Goal: Task Accomplishment & Management: Use online tool/utility

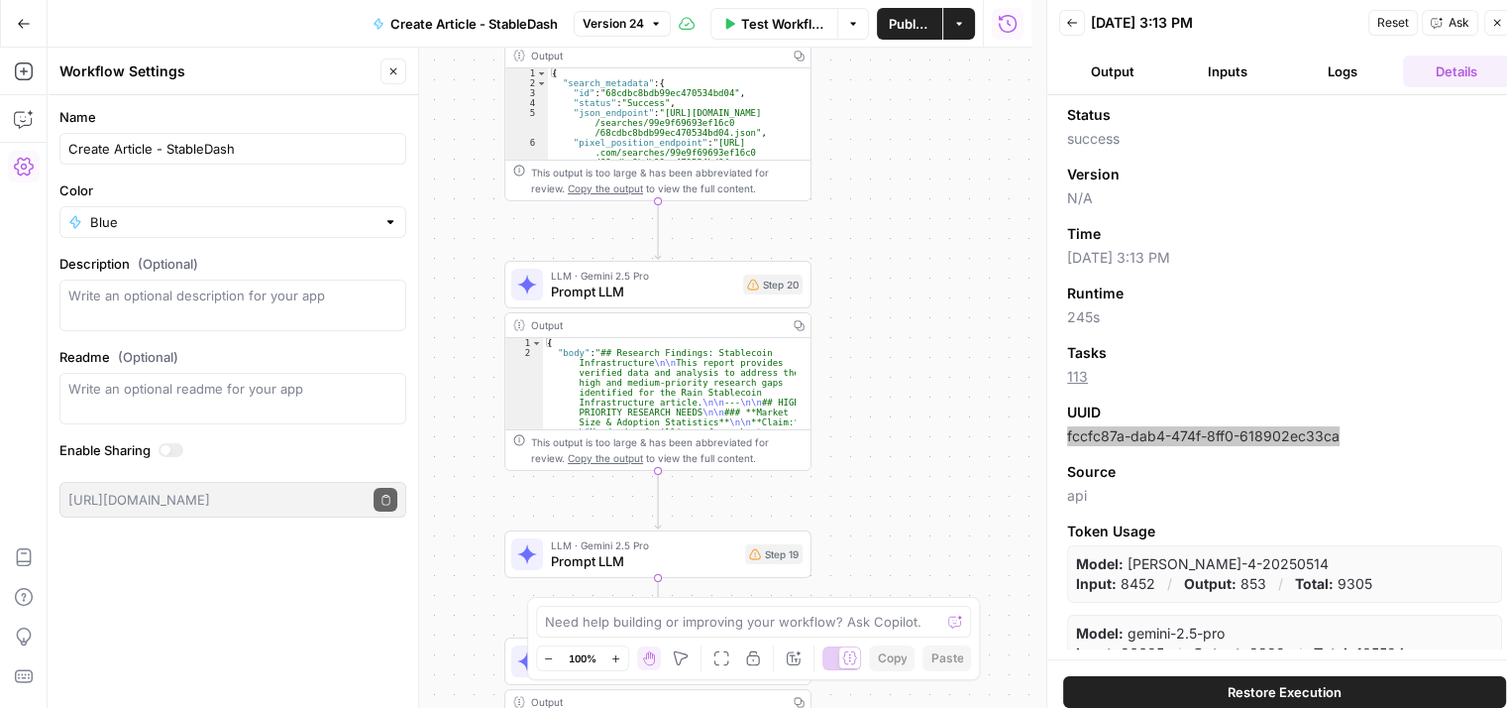
scroll to position [43, 0]
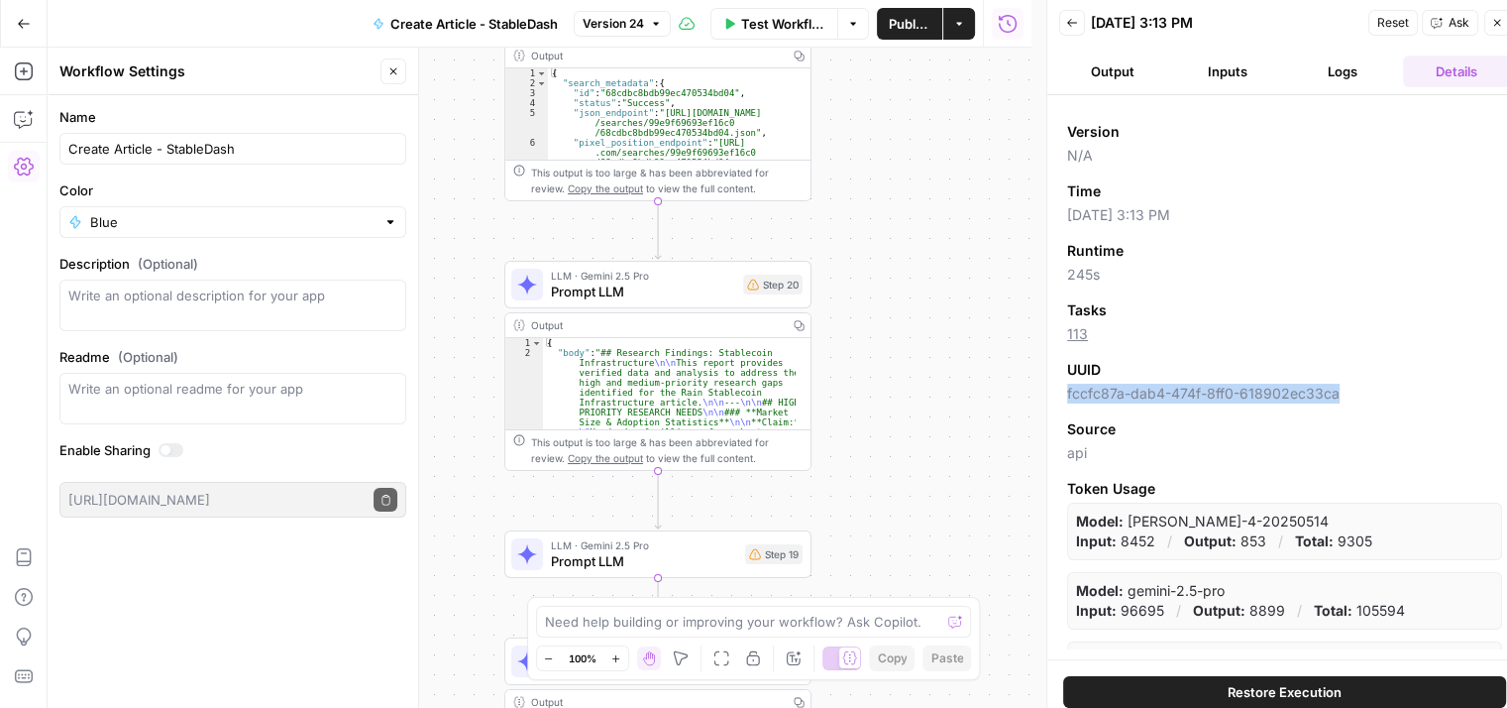
click at [1502, 26] on icon "button" at bounding box center [1497, 23] width 12 height 12
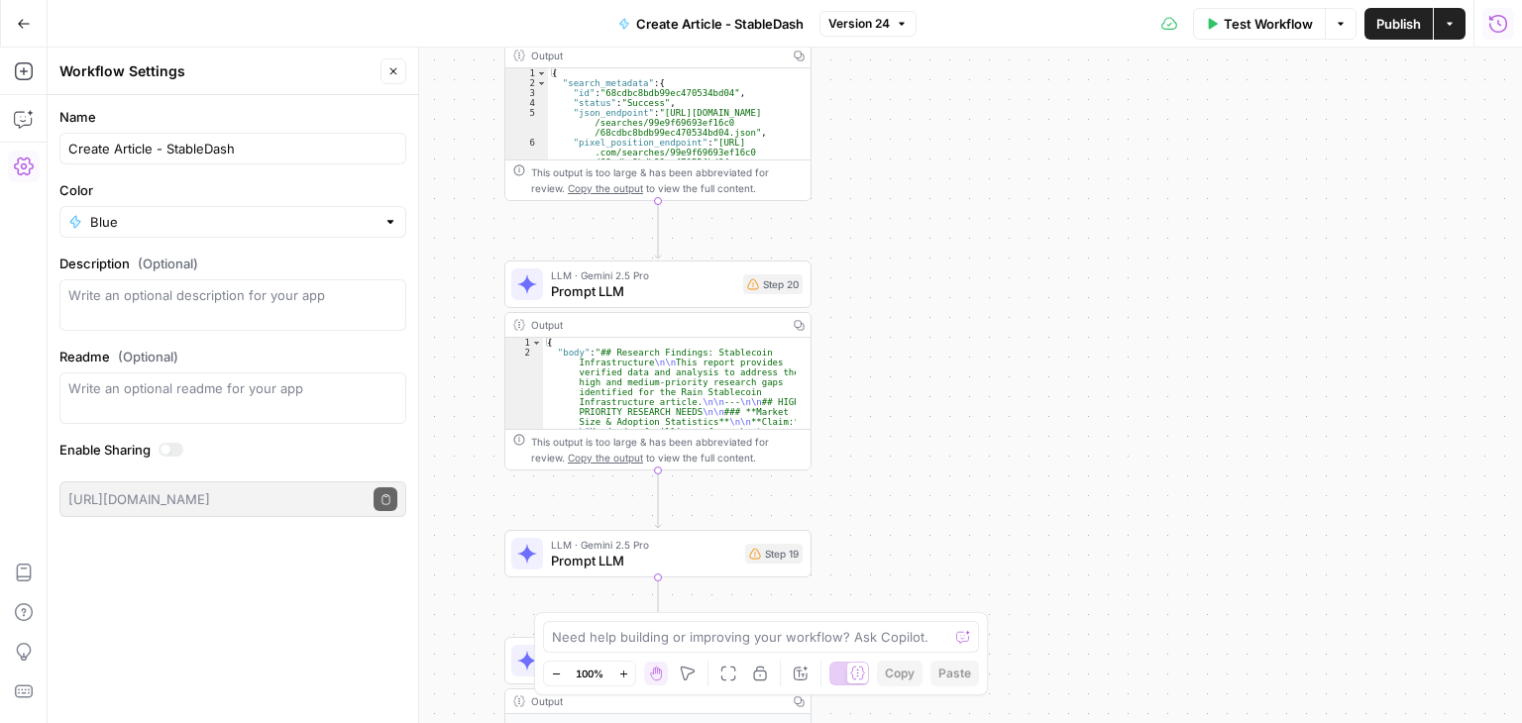
click at [1489, 29] on button "Run History" at bounding box center [1499, 24] width 32 height 32
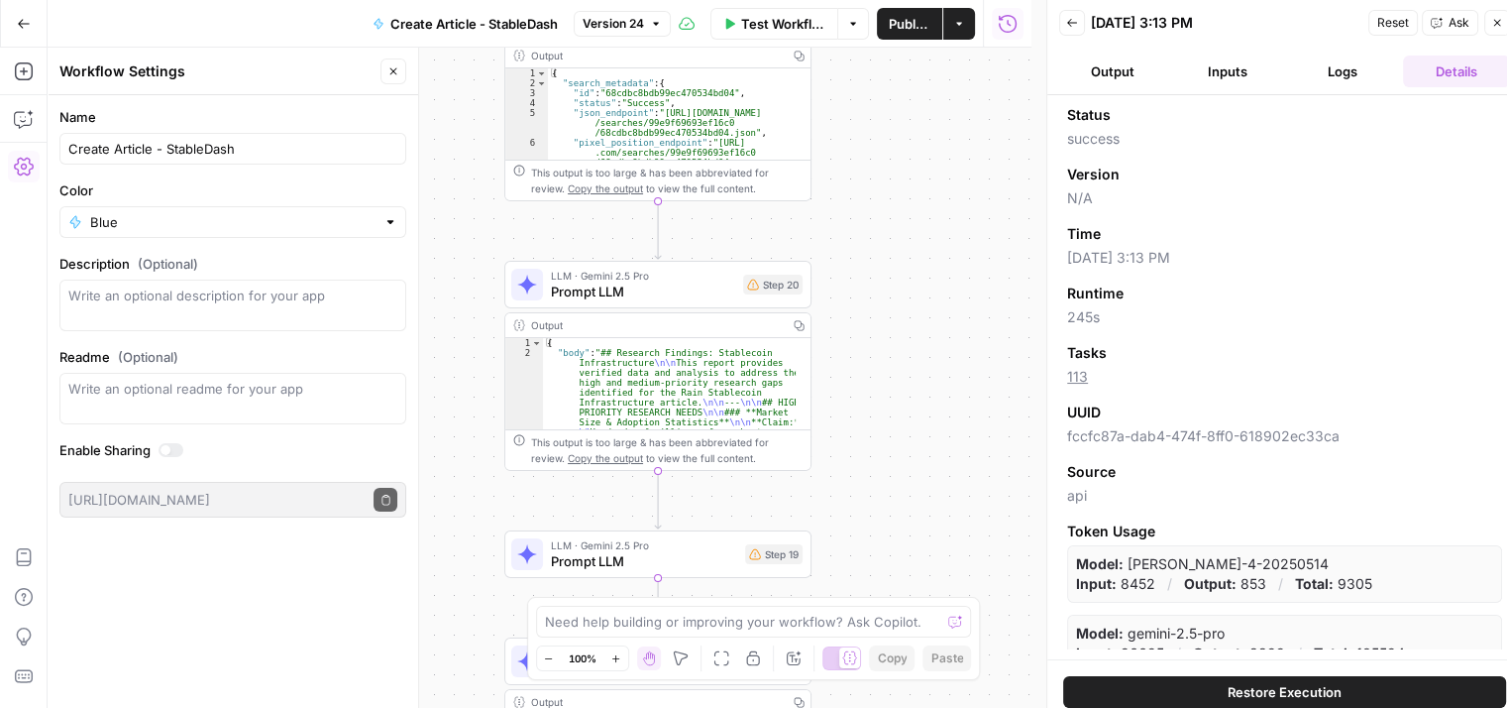
click at [1081, 25] on button "Back" at bounding box center [1072, 23] width 26 height 26
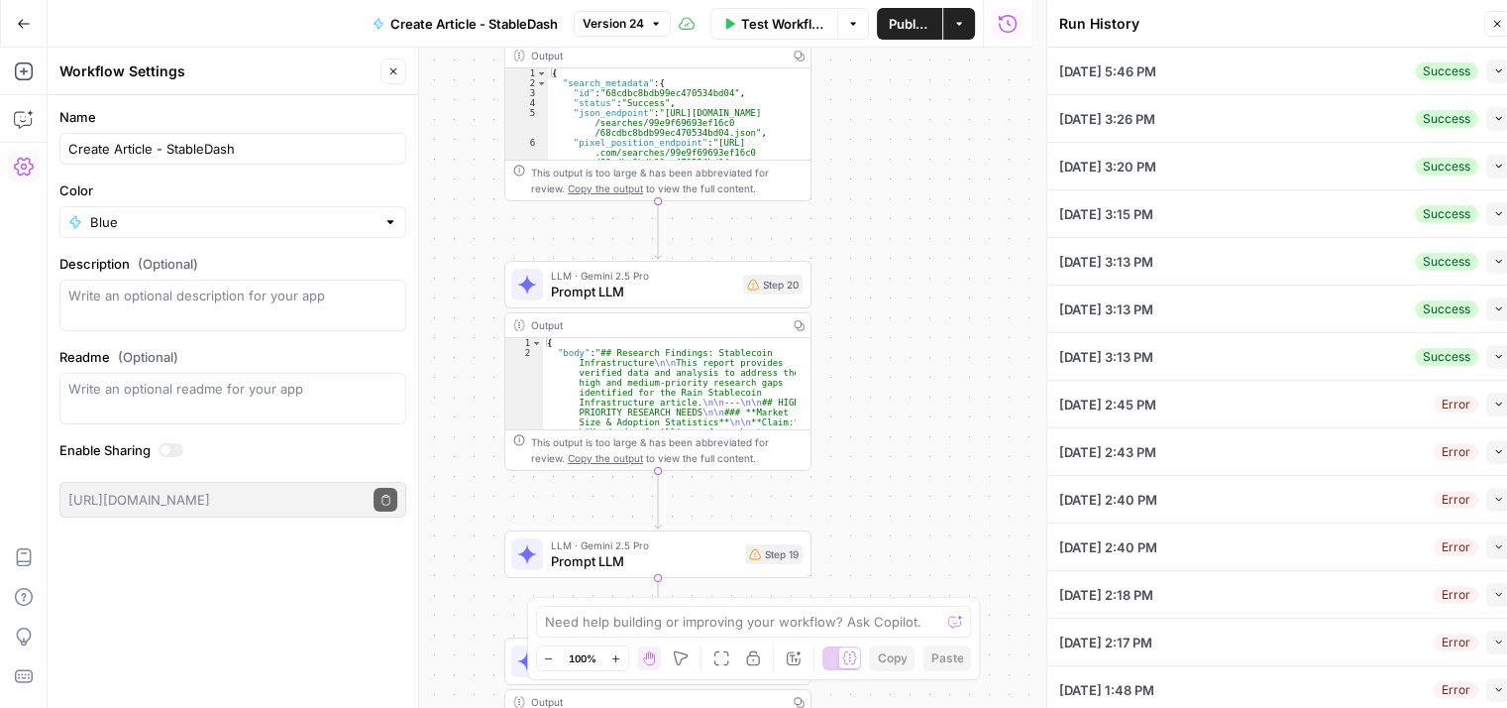
click at [1493, 75] on icon "button" at bounding box center [1498, 70] width 11 height 11
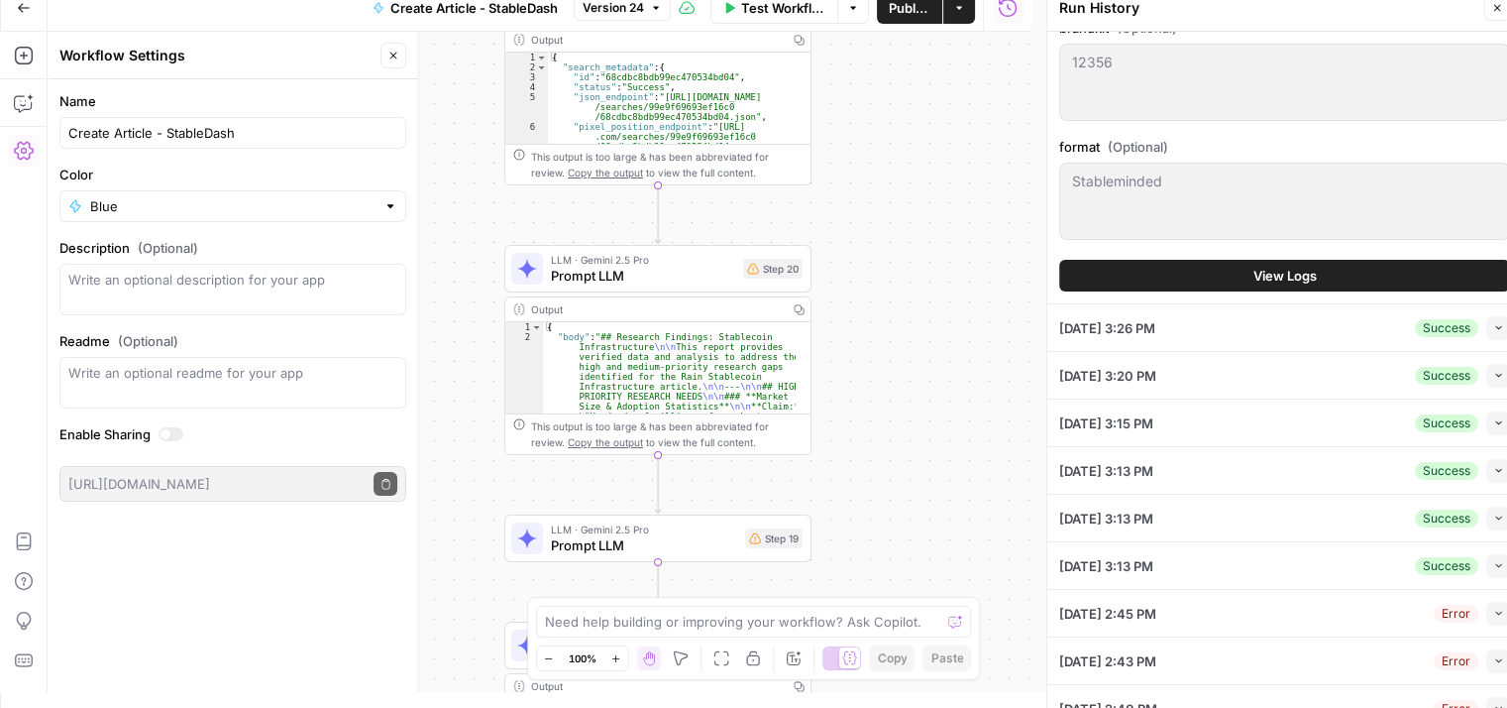
scroll to position [991, 0]
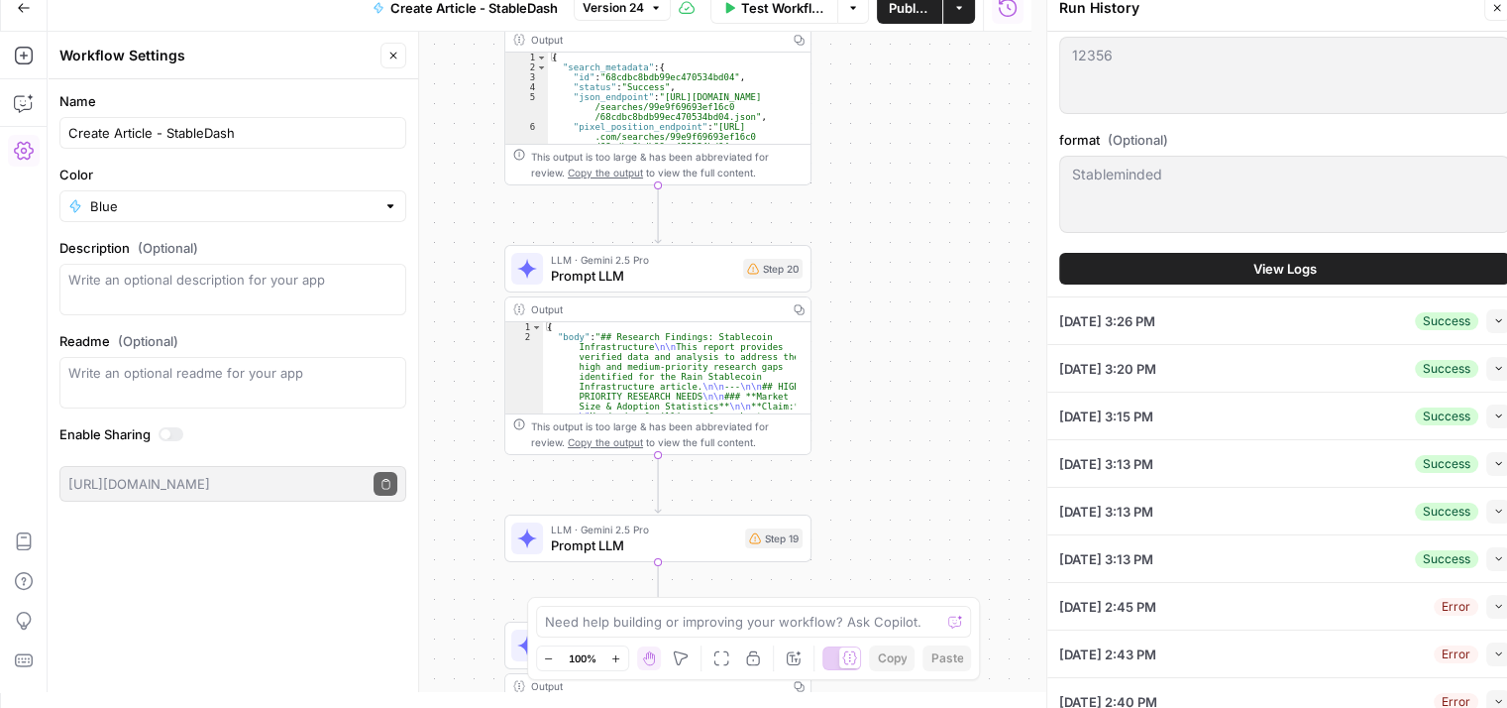
click at [1270, 279] on button "View Logs" at bounding box center [1284, 269] width 451 height 32
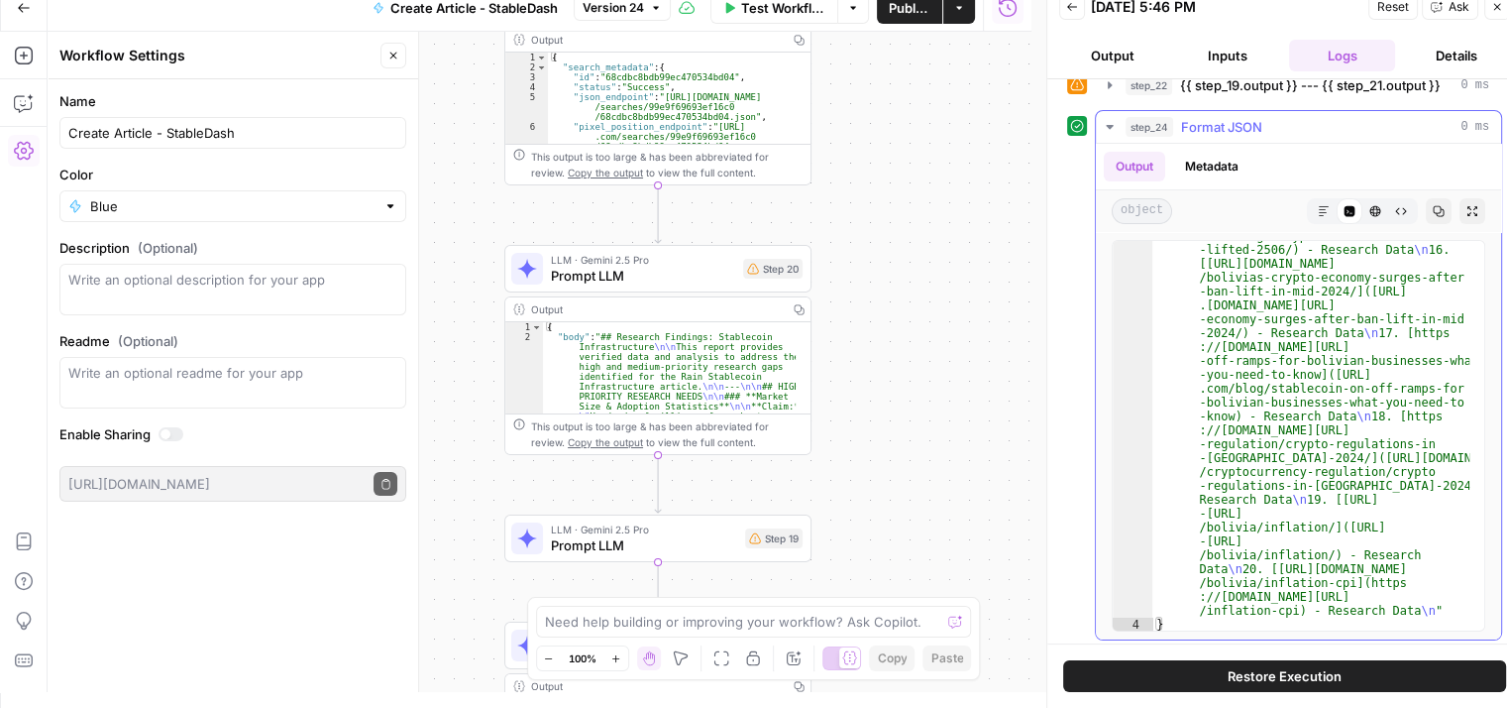
scroll to position [6518, 0]
click at [996, 469] on div "**********" at bounding box center [540, 362] width 984 height 660
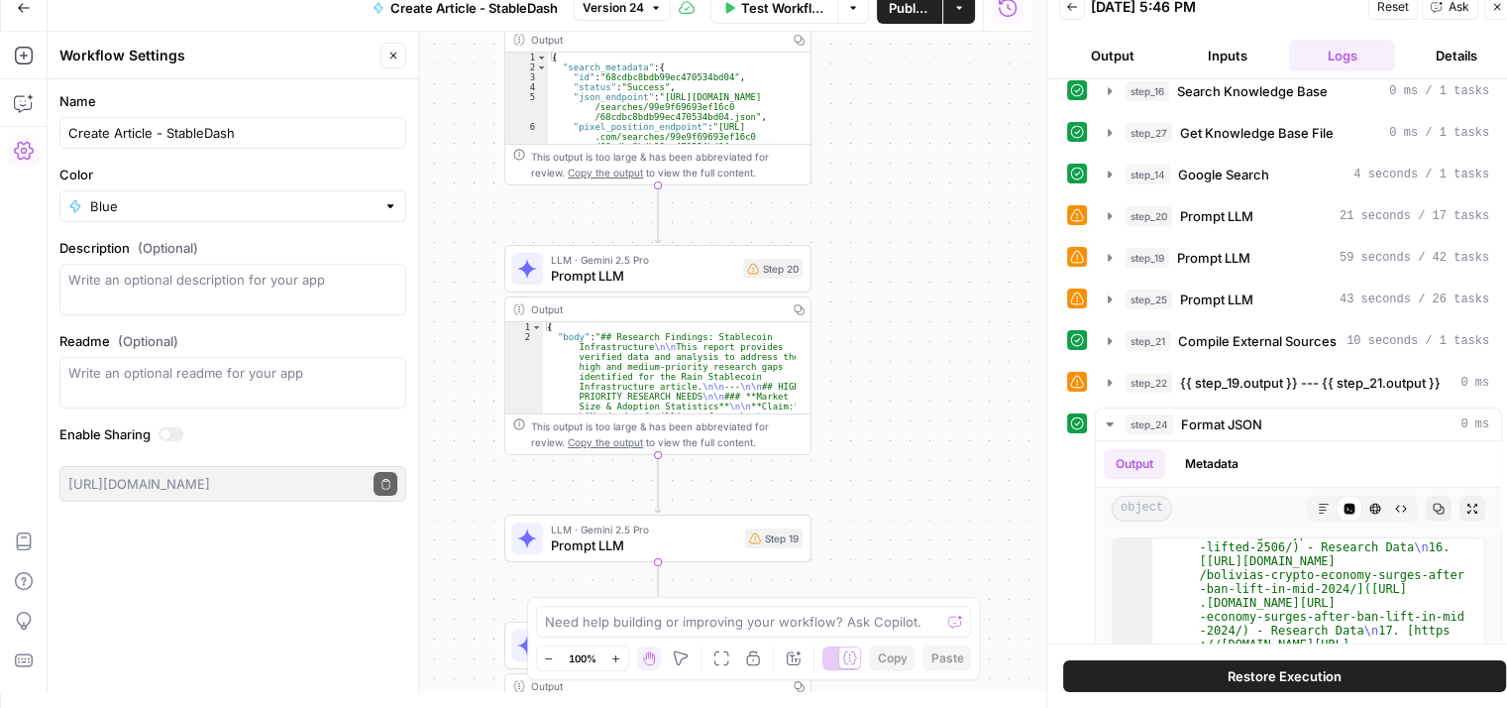
click at [989, 234] on div "**********" at bounding box center [540, 362] width 984 height 660
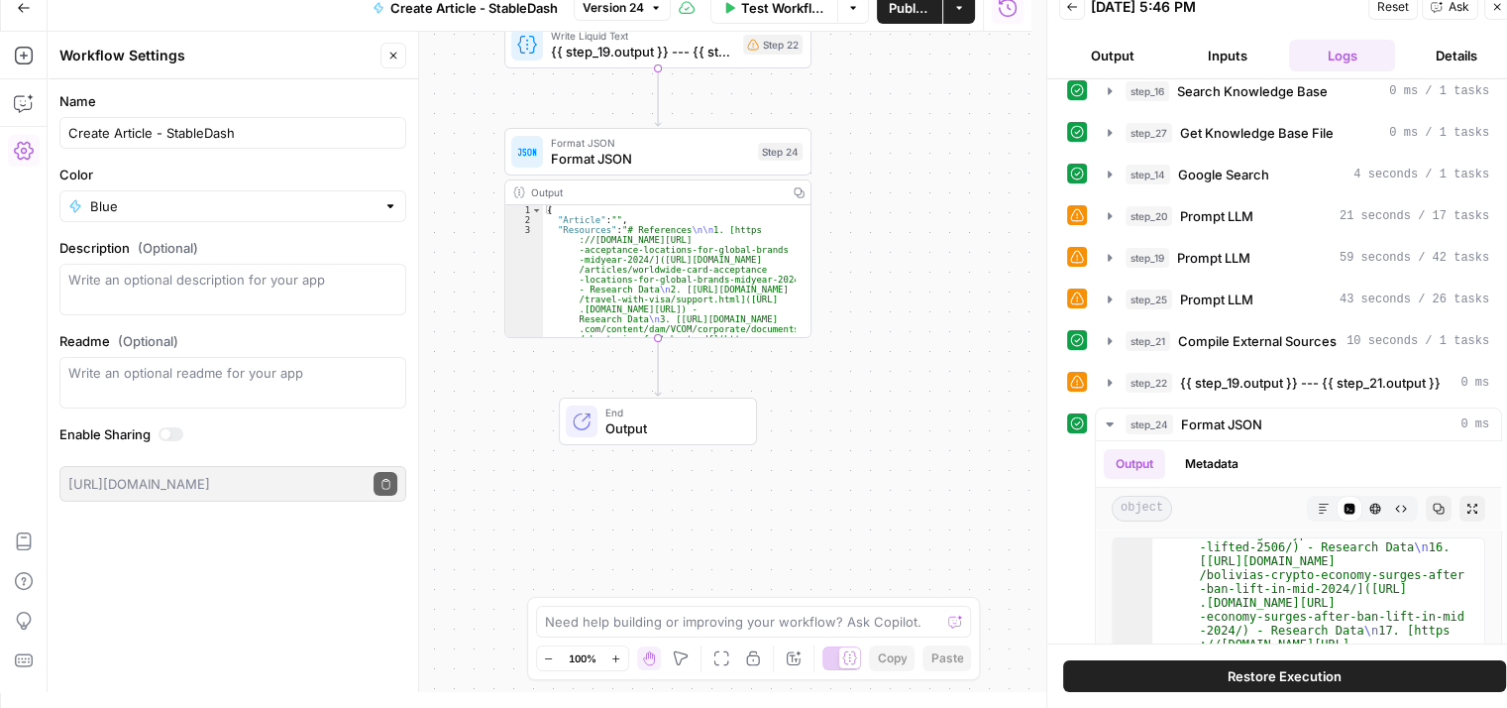
click at [678, 414] on span "End" at bounding box center [673, 412] width 135 height 16
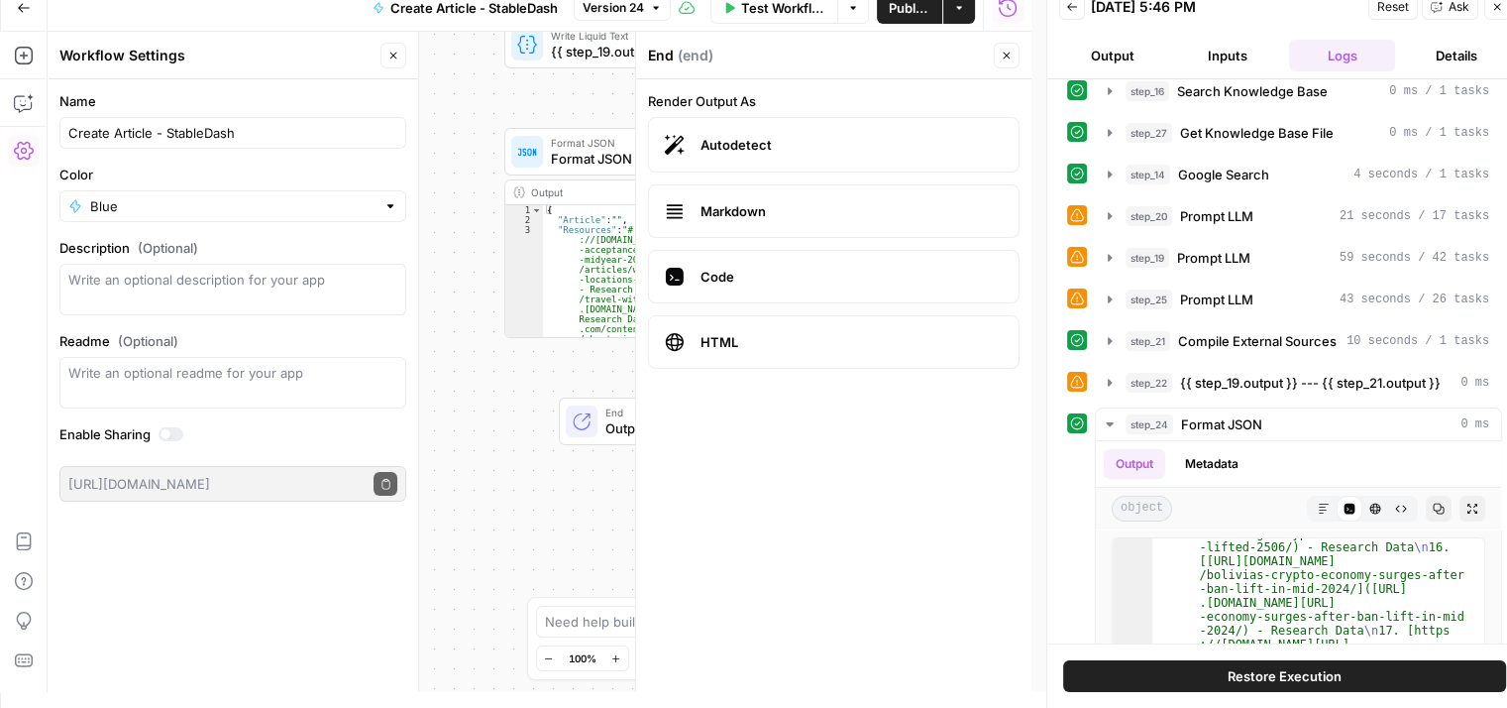
click at [1496, 6] on icon "button" at bounding box center [1497, 7] width 7 height 7
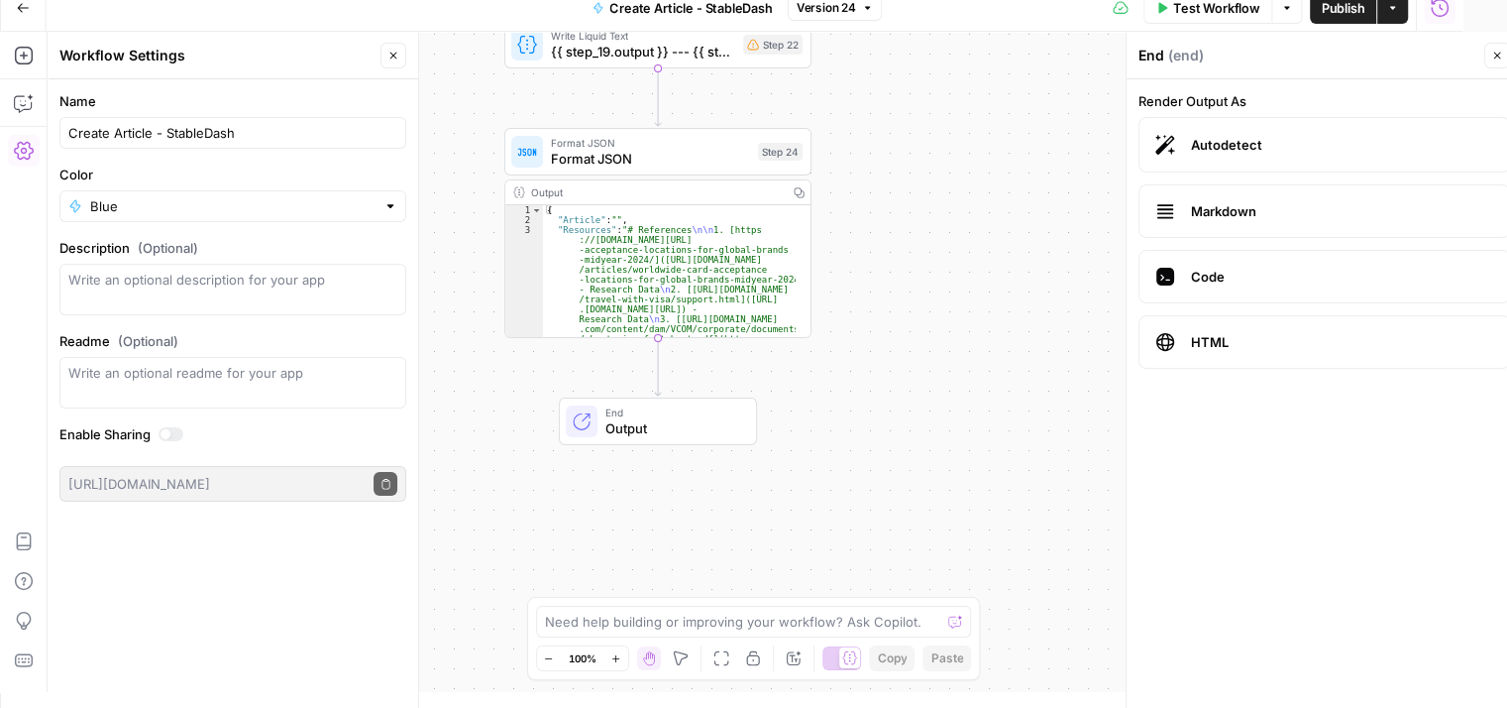
scroll to position [0, 0]
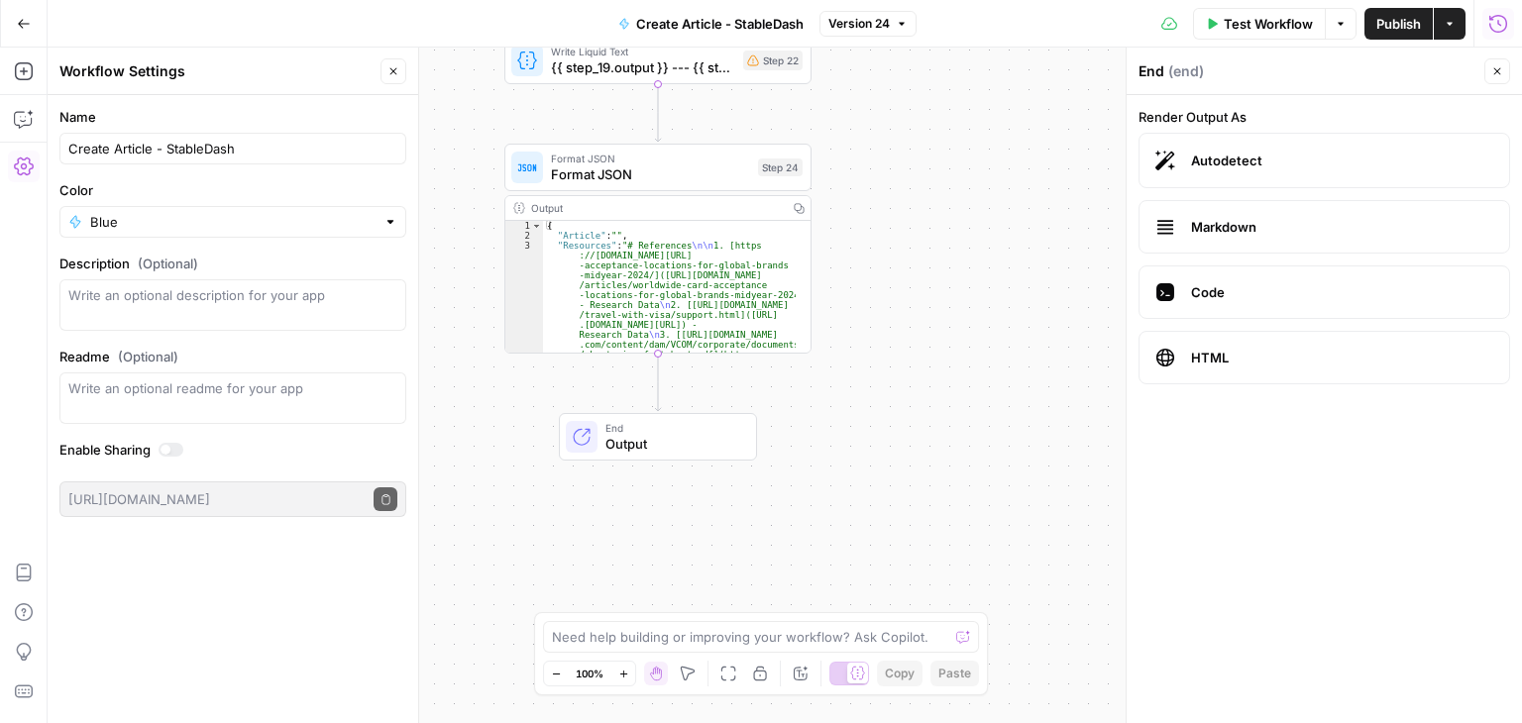
click at [1492, 20] on icon "button" at bounding box center [1499, 24] width 20 height 20
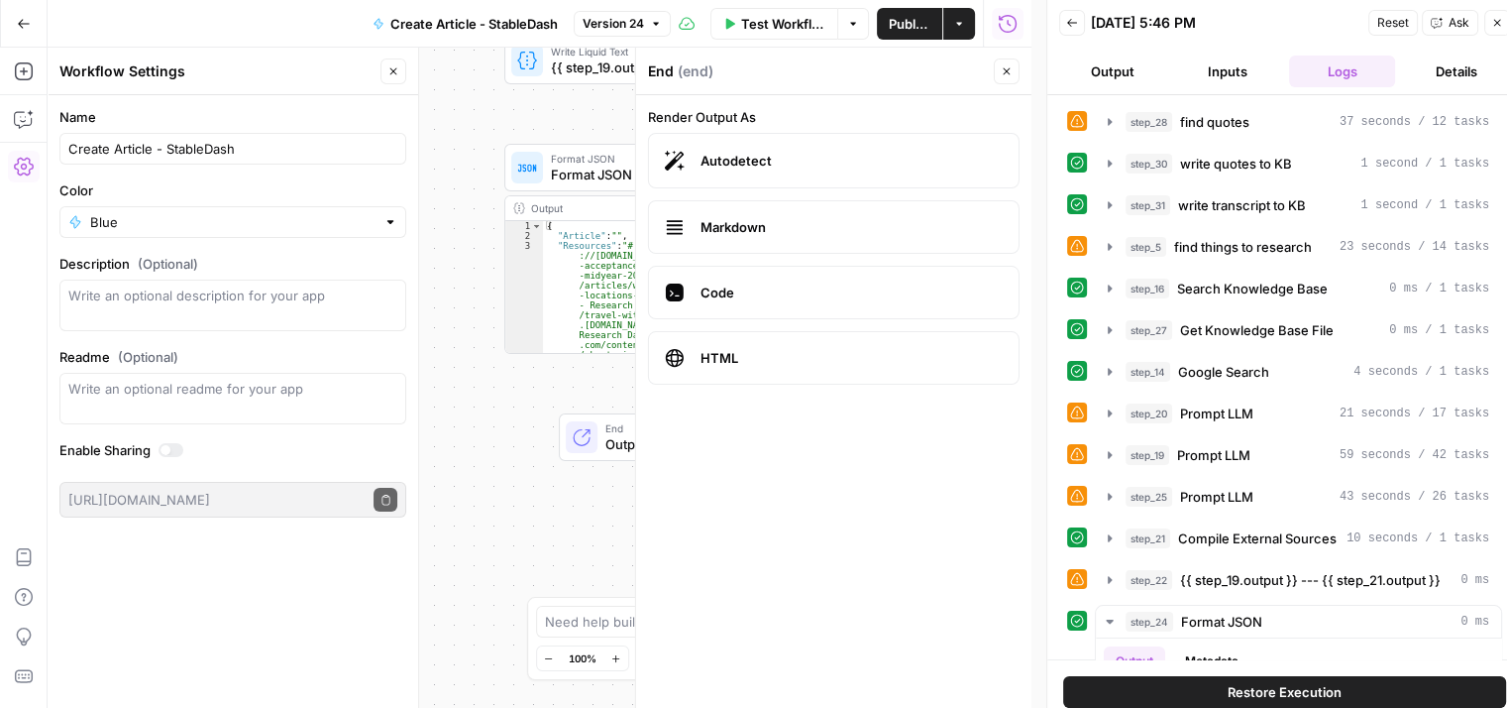
click at [1075, 21] on icon "button" at bounding box center [1072, 23] width 12 height 12
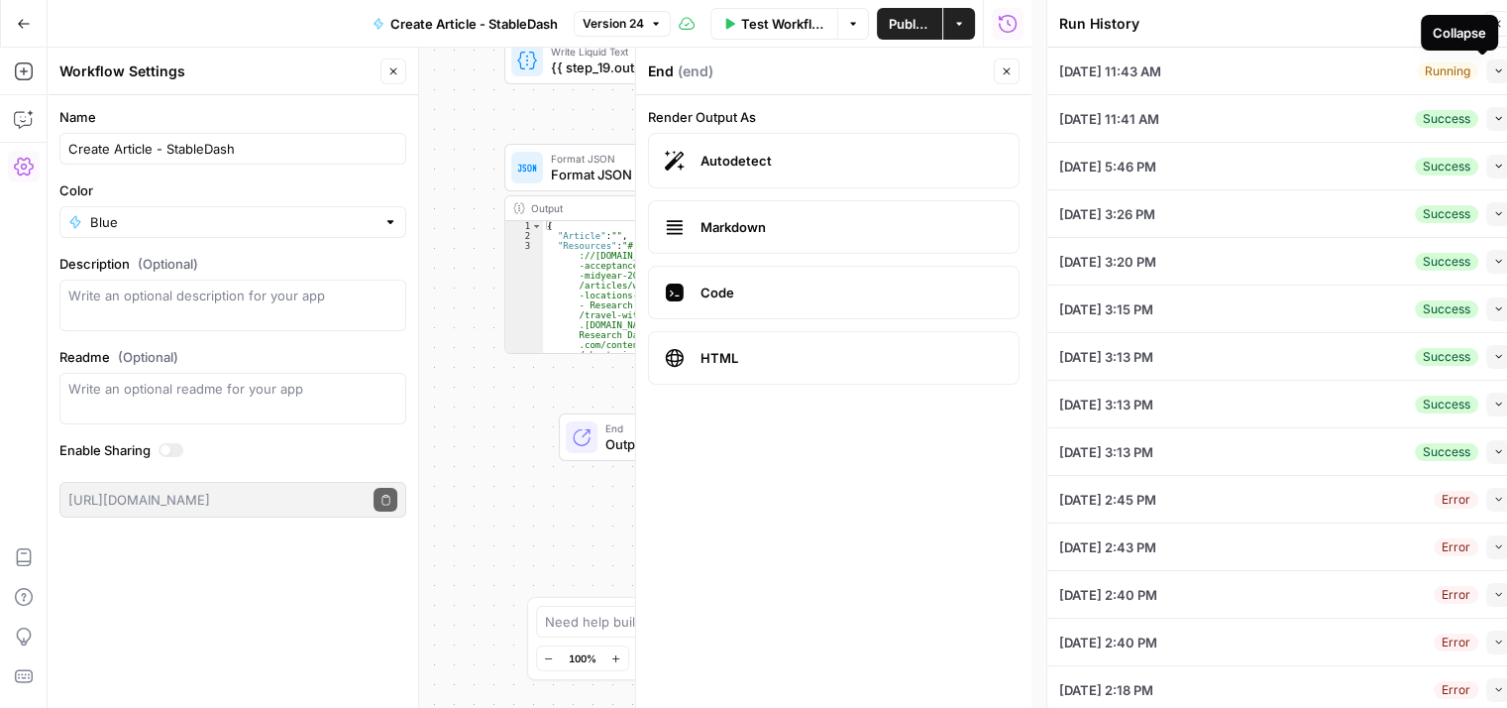
click at [1493, 69] on icon "button" at bounding box center [1498, 70] width 11 height 11
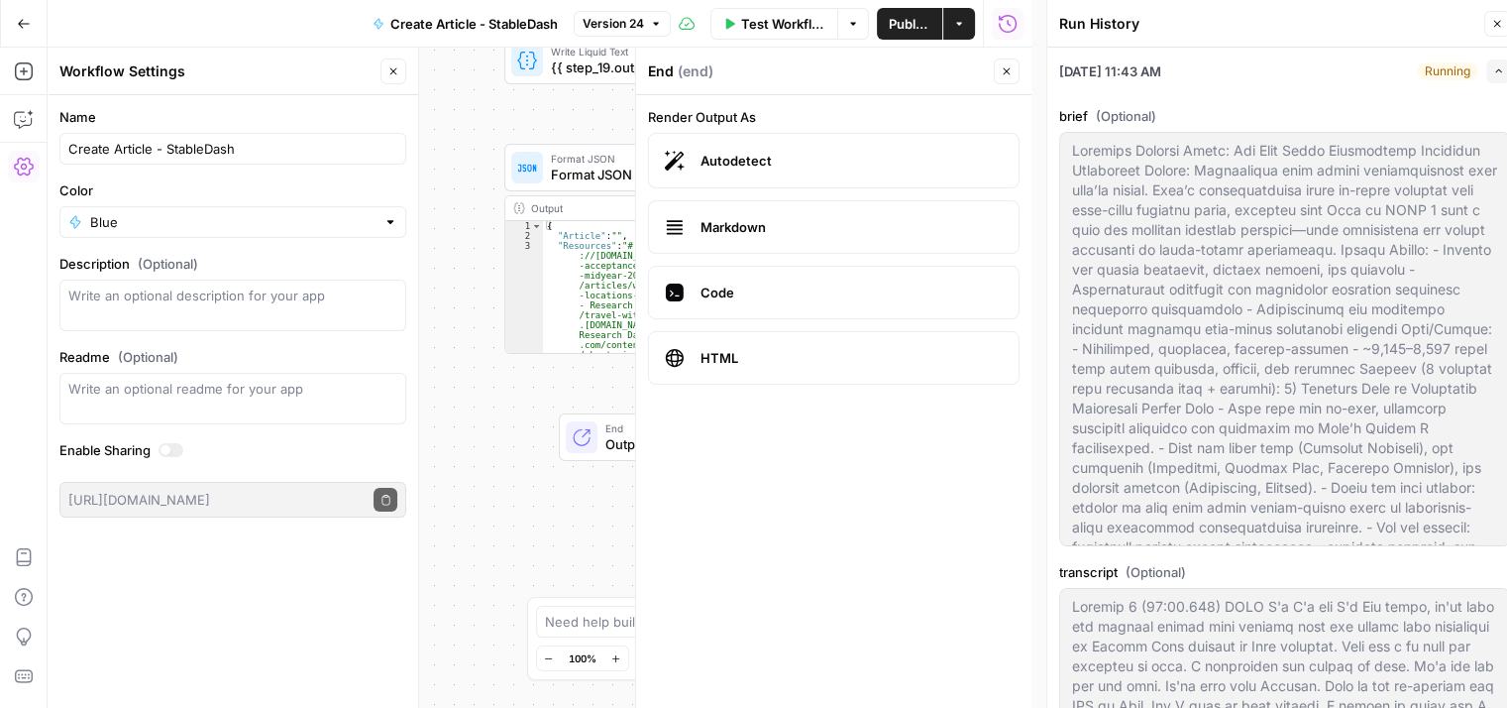
click at [1493, 69] on icon "button" at bounding box center [1498, 70] width 11 height 11
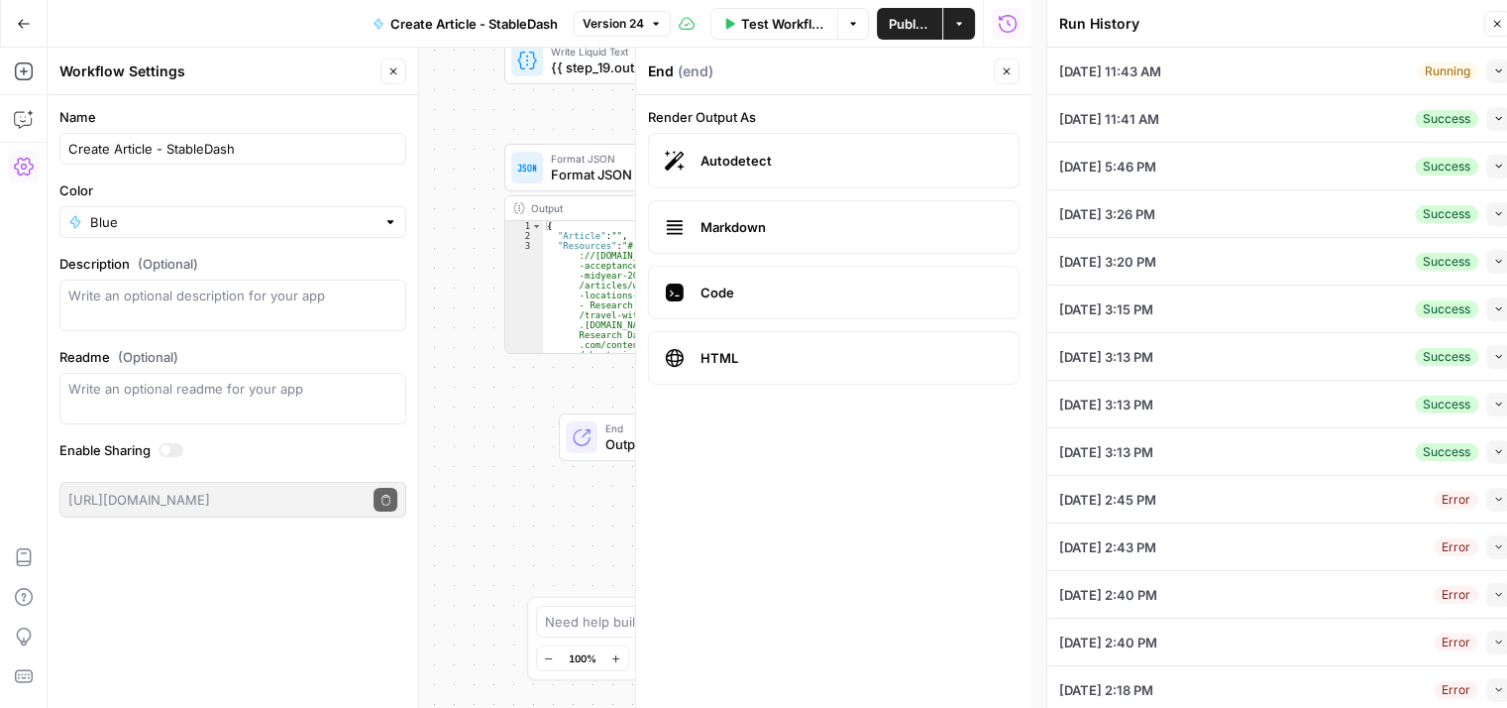
click at [1491, 74] on button "Collapse" at bounding box center [1499, 71] width 24 height 24
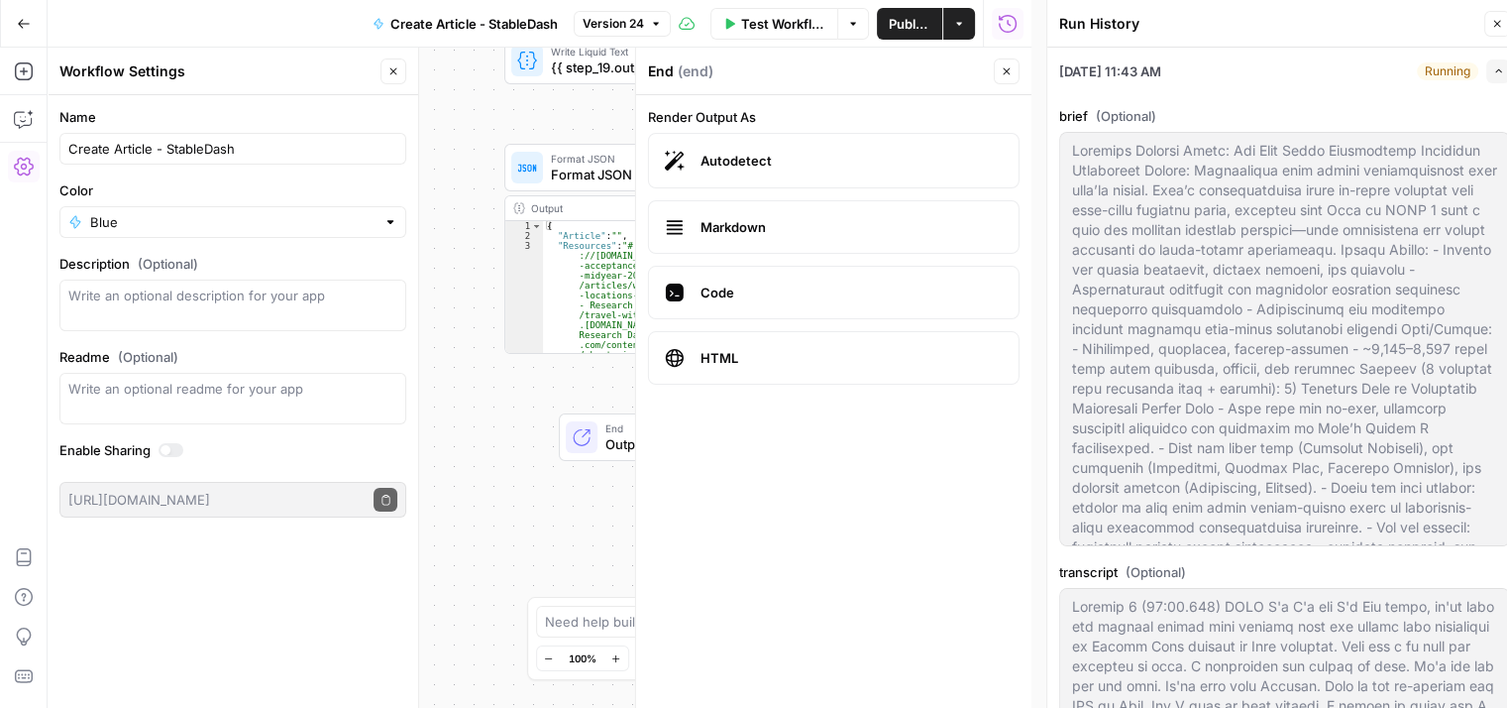
click at [1493, 74] on icon "button" at bounding box center [1498, 70] width 11 height 11
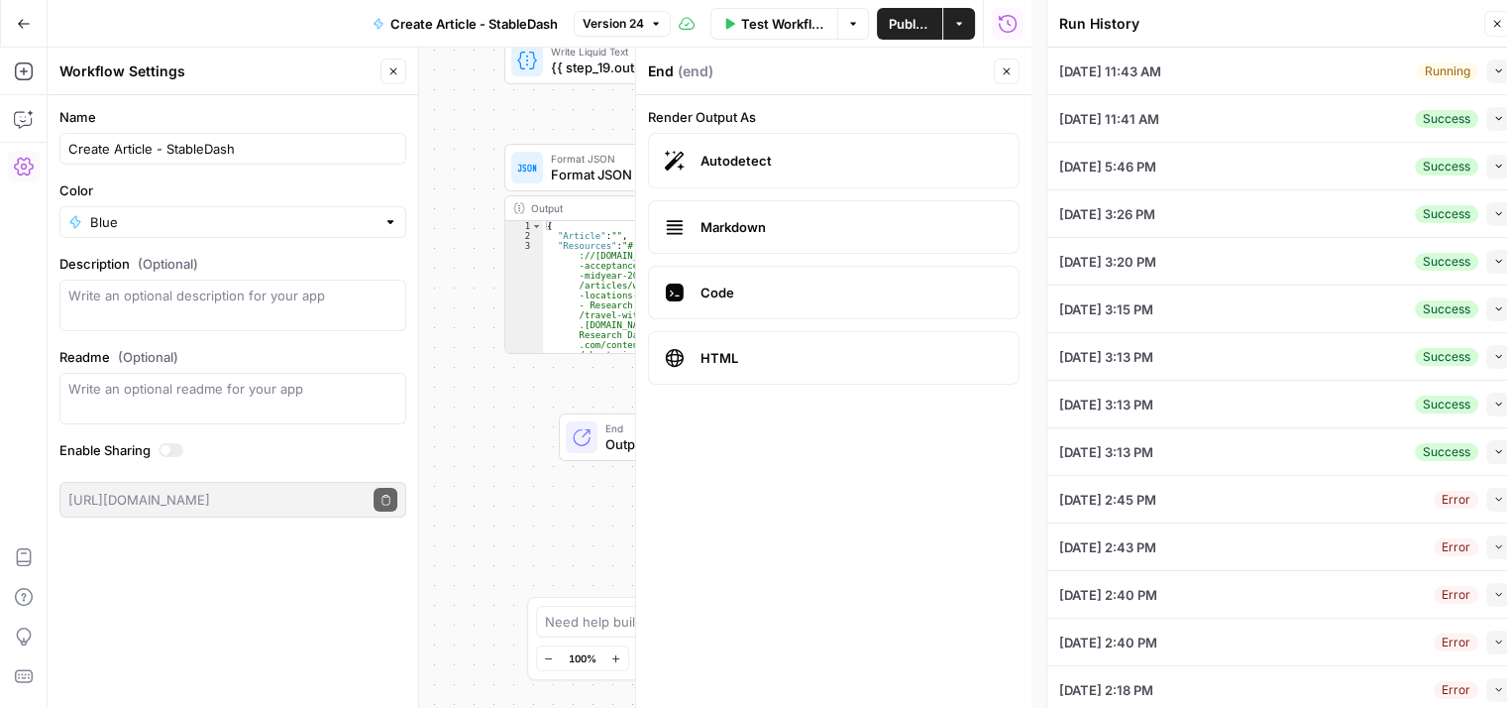
click at [1310, 80] on div "[DATE] 11:43 AM Running Collapse" at bounding box center [1284, 71] width 451 height 47
click at [1493, 69] on icon "button" at bounding box center [1498, 70] width 11 height 11
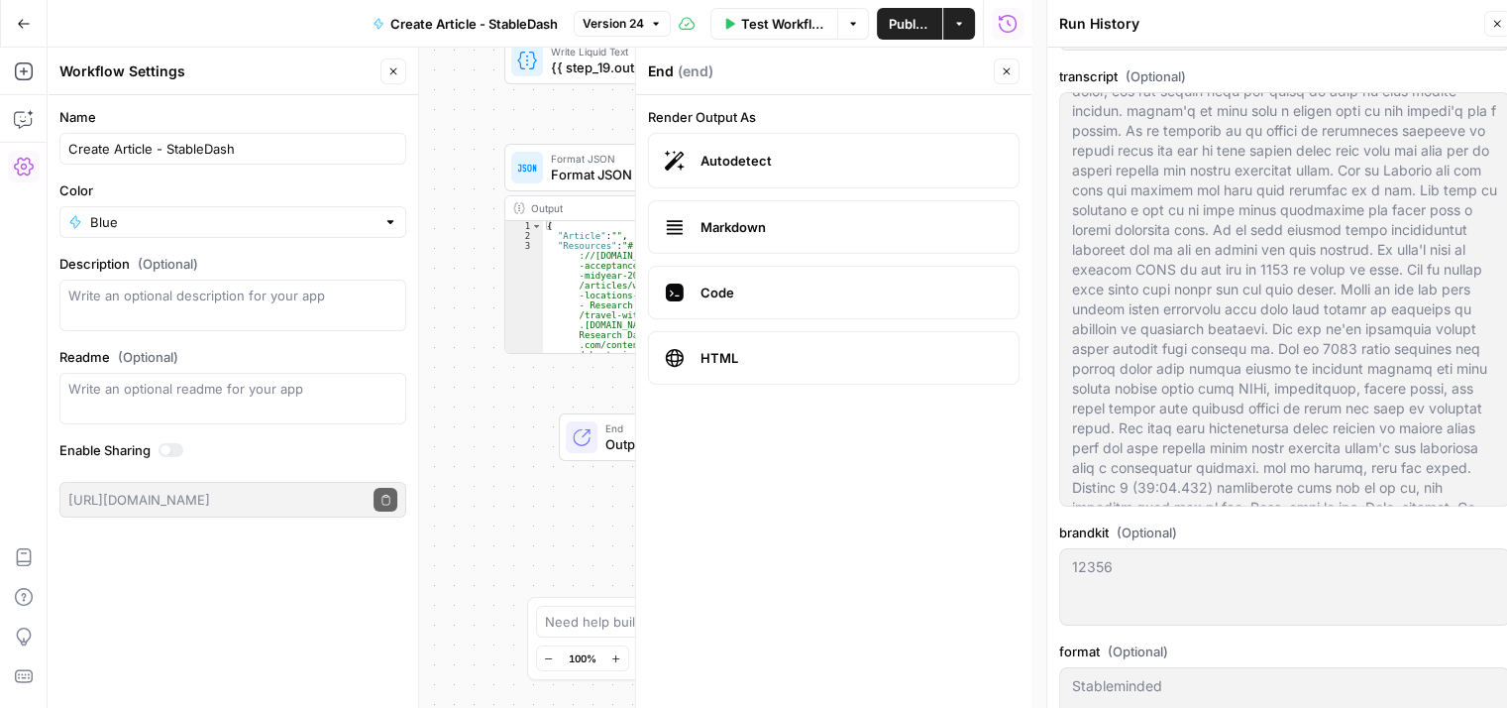
scroll to position [793, 0]
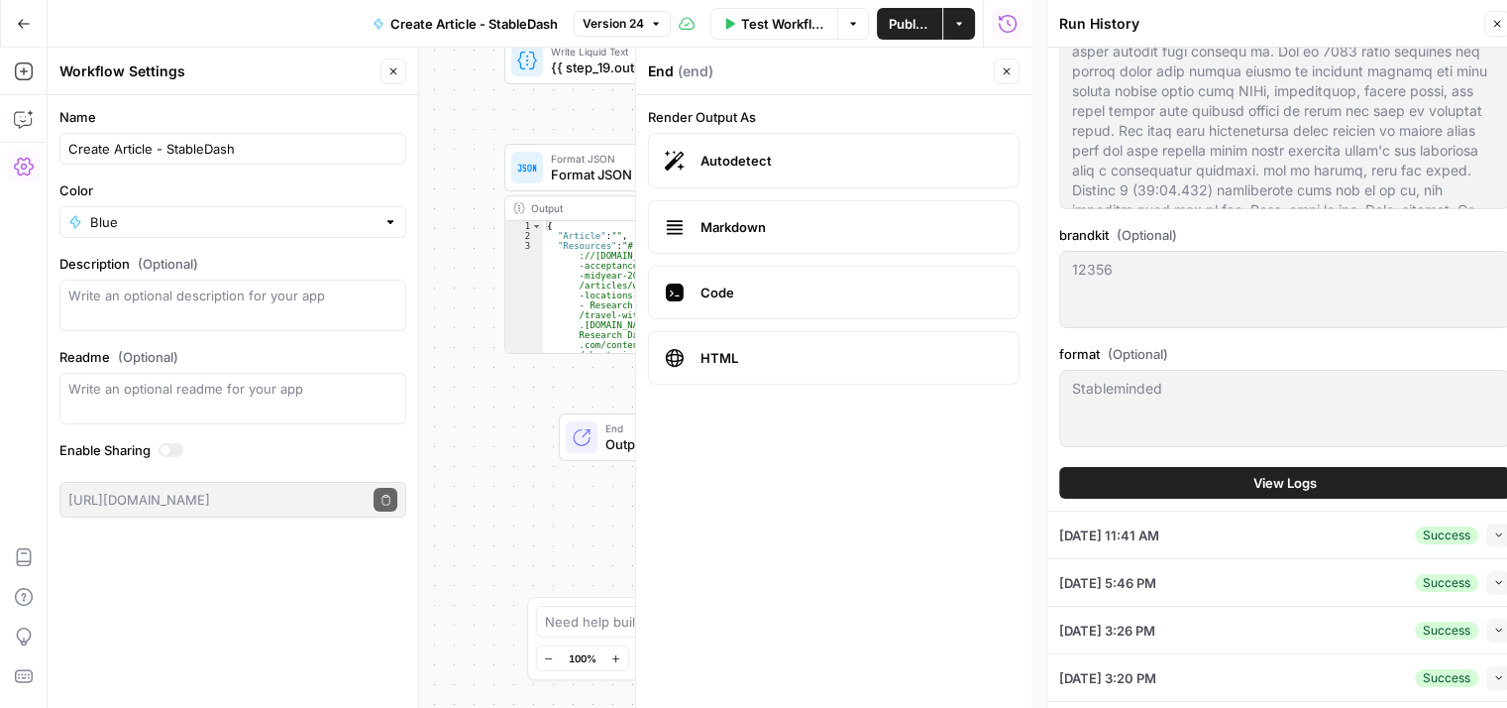
click at [1372, 484] on button "View Logs" at bounding box center [1284, 483] width 451 height 32
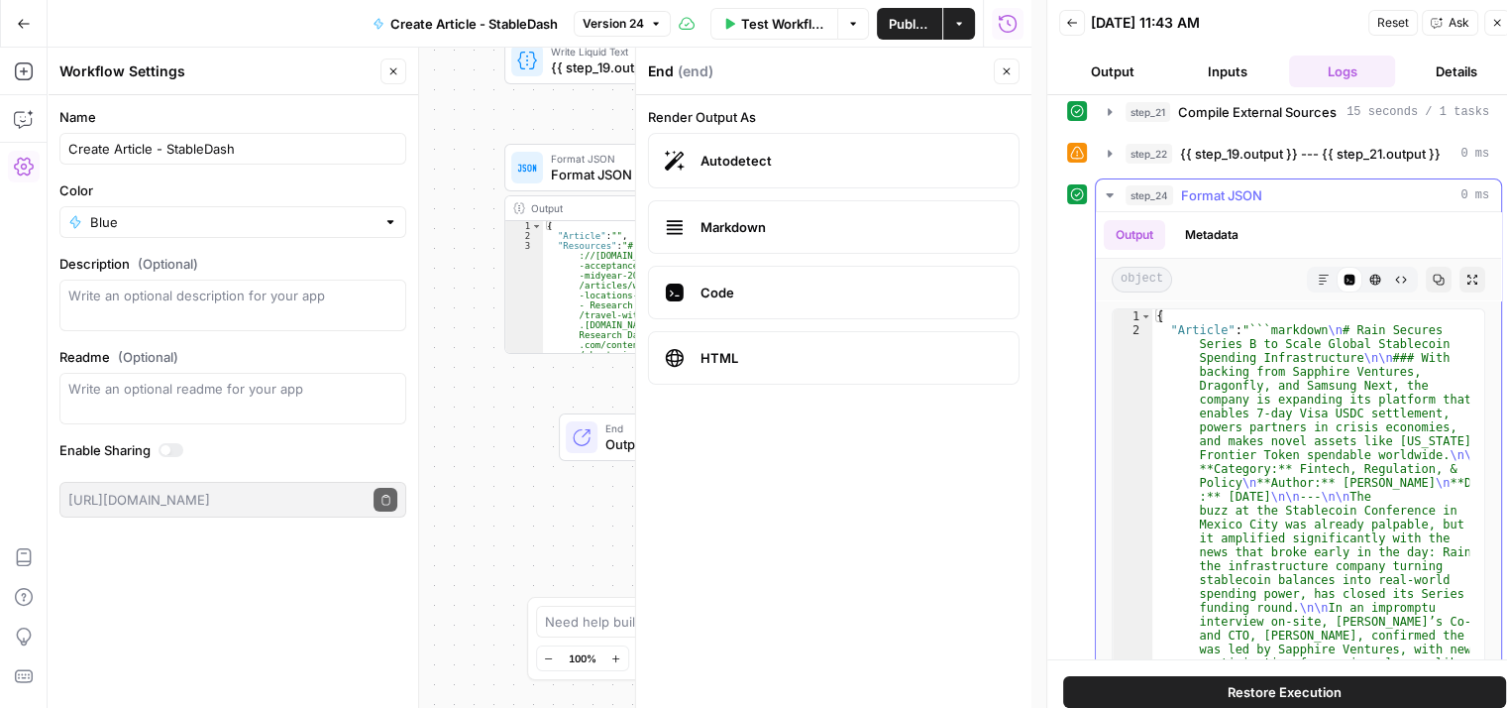
scroll to position [380, 0]
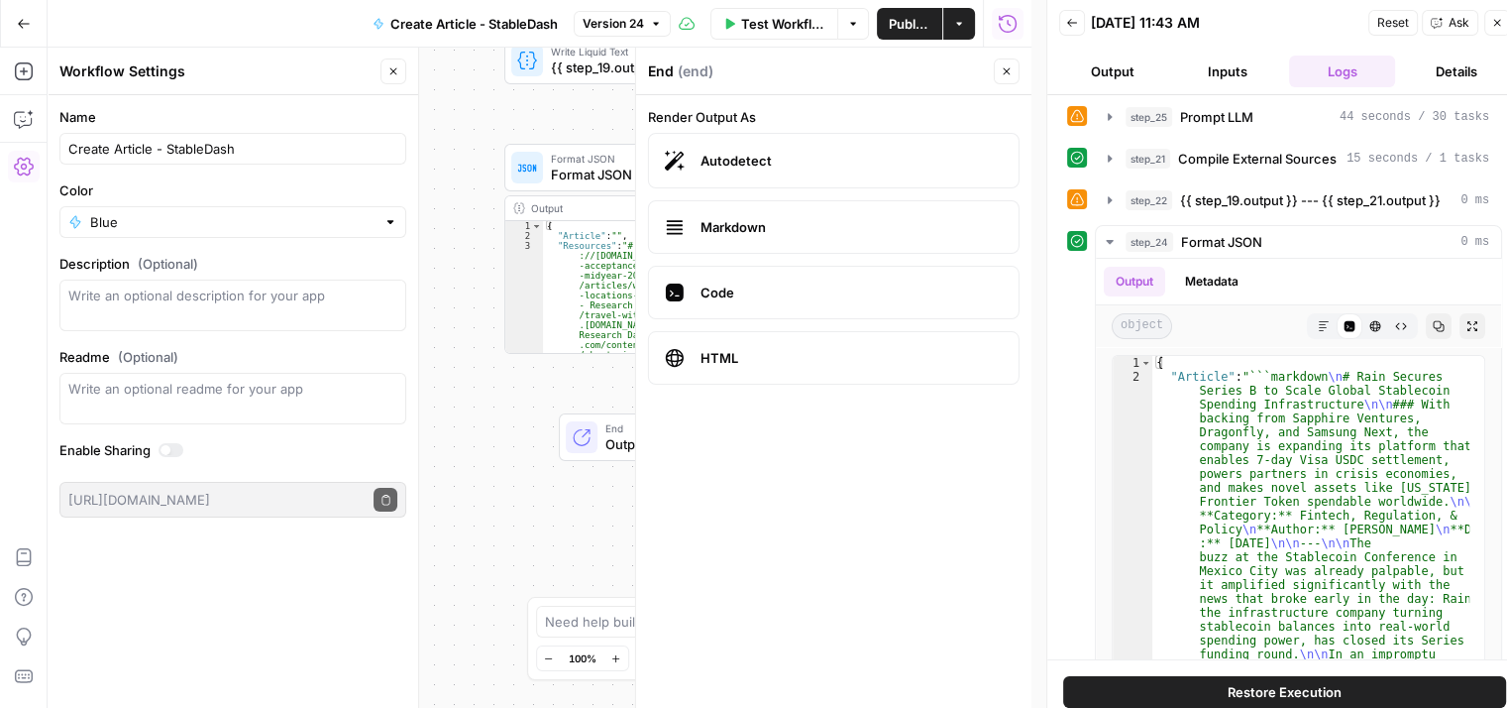
click at [1074, 306] on div "step_24 Format JSON 0 ms Output Metadata object Markdown Code Editor HTML Viewe…" at bounding box center [1284, 490] width 435 height 530
click at [574, 437] on icon at bounding box center [582, 437] width 16 height 16
click at [589, 429] on icon at bounding box center [582, 437] width 16 height 16
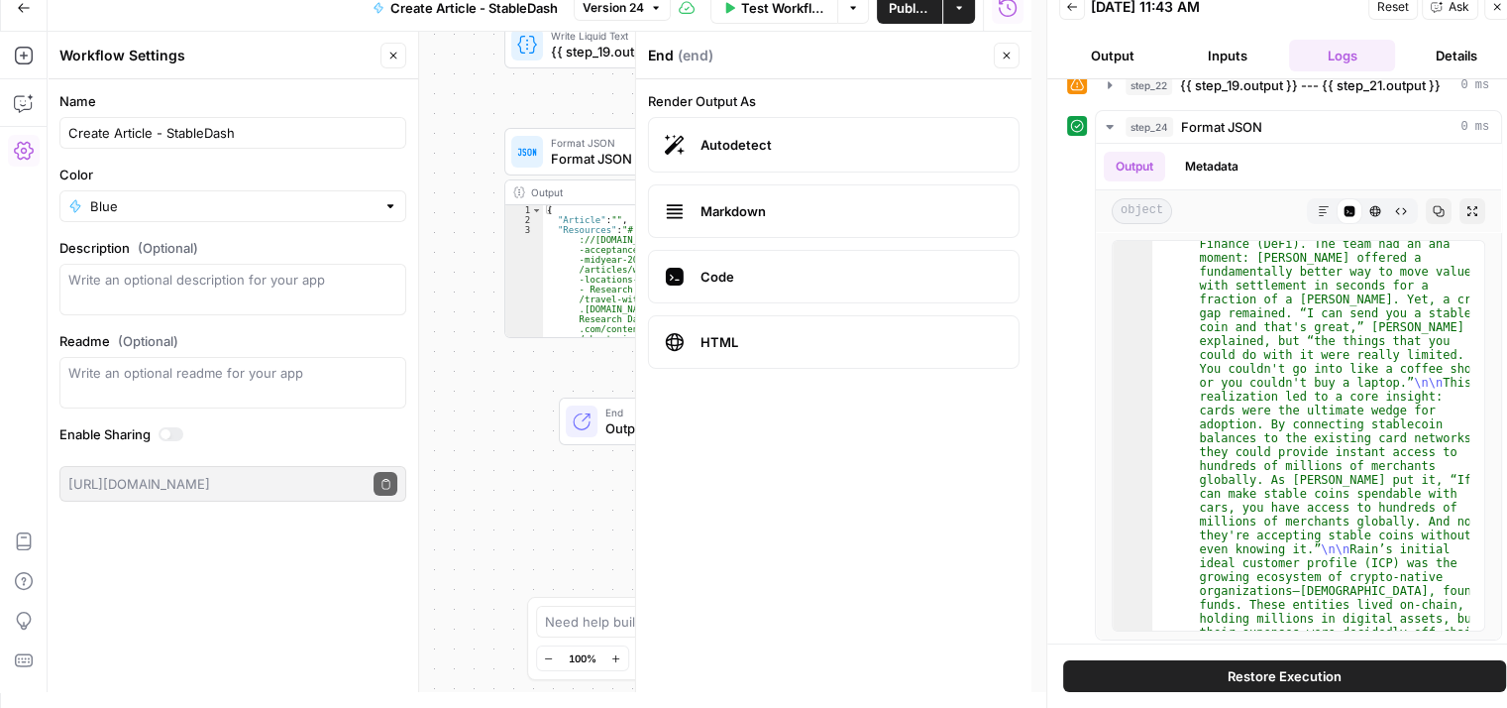
scroll to position [892, 0]
click at [1458, 59] on button "Details" at bounding box center [1456, 56] width 107 height 32
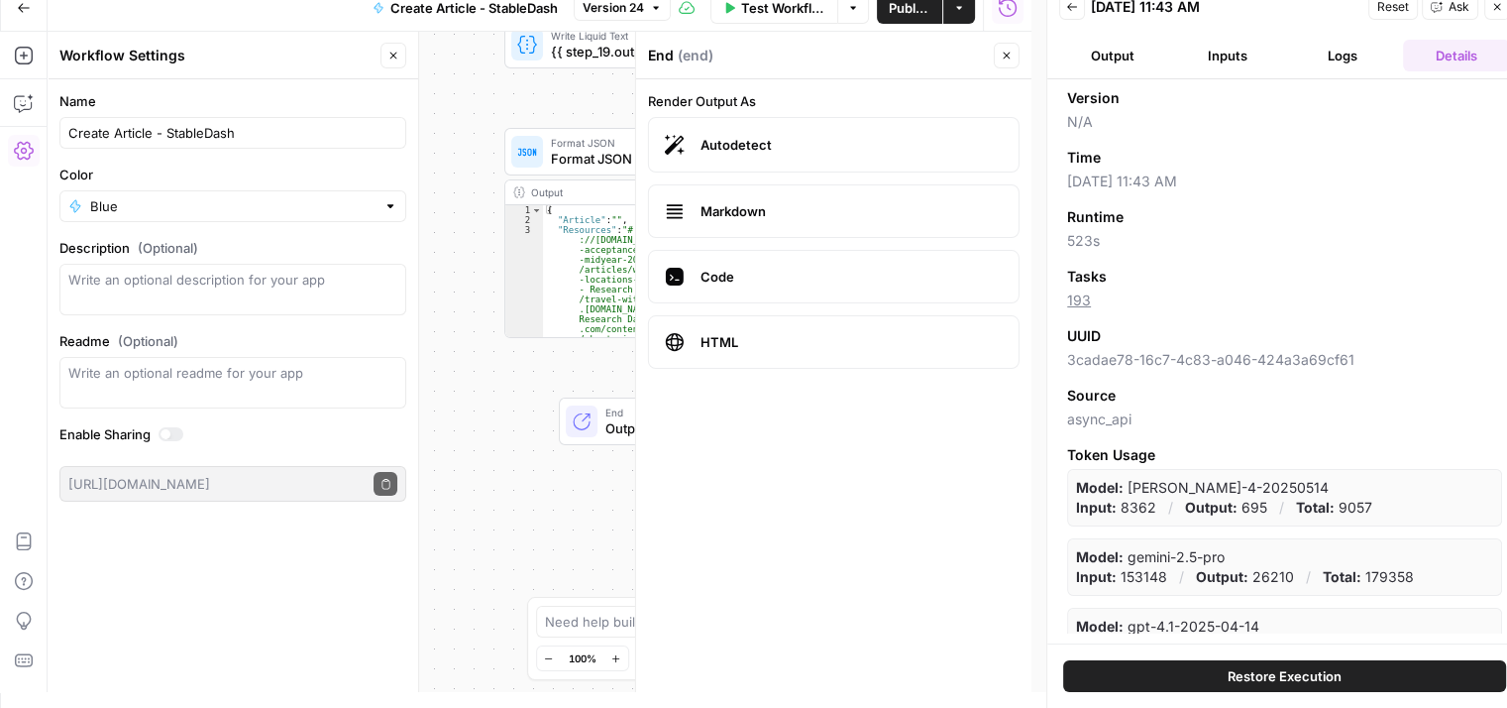
scroll to position [90, 0]
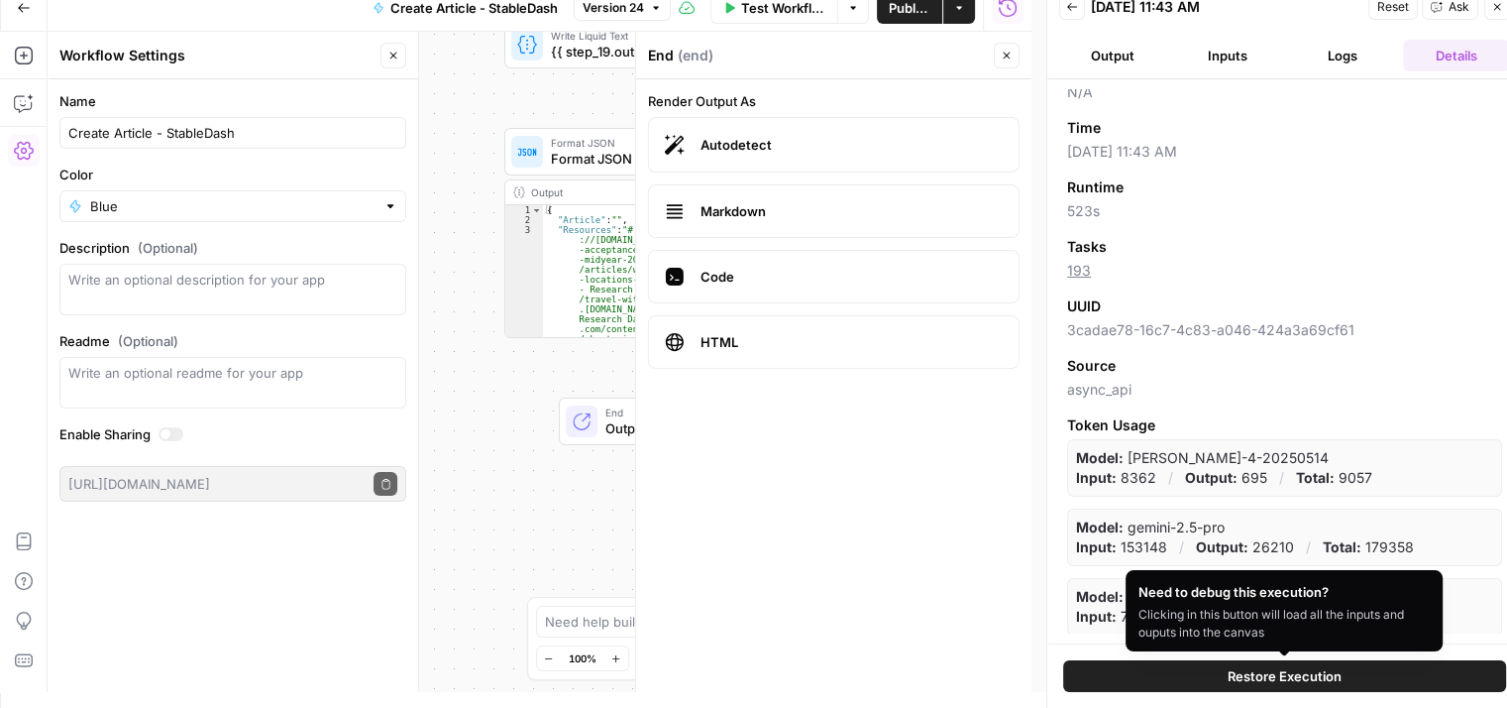
click at [1312, 679] on span "Restore Execution" at bounding box center [1285, 676] width 114 height 20
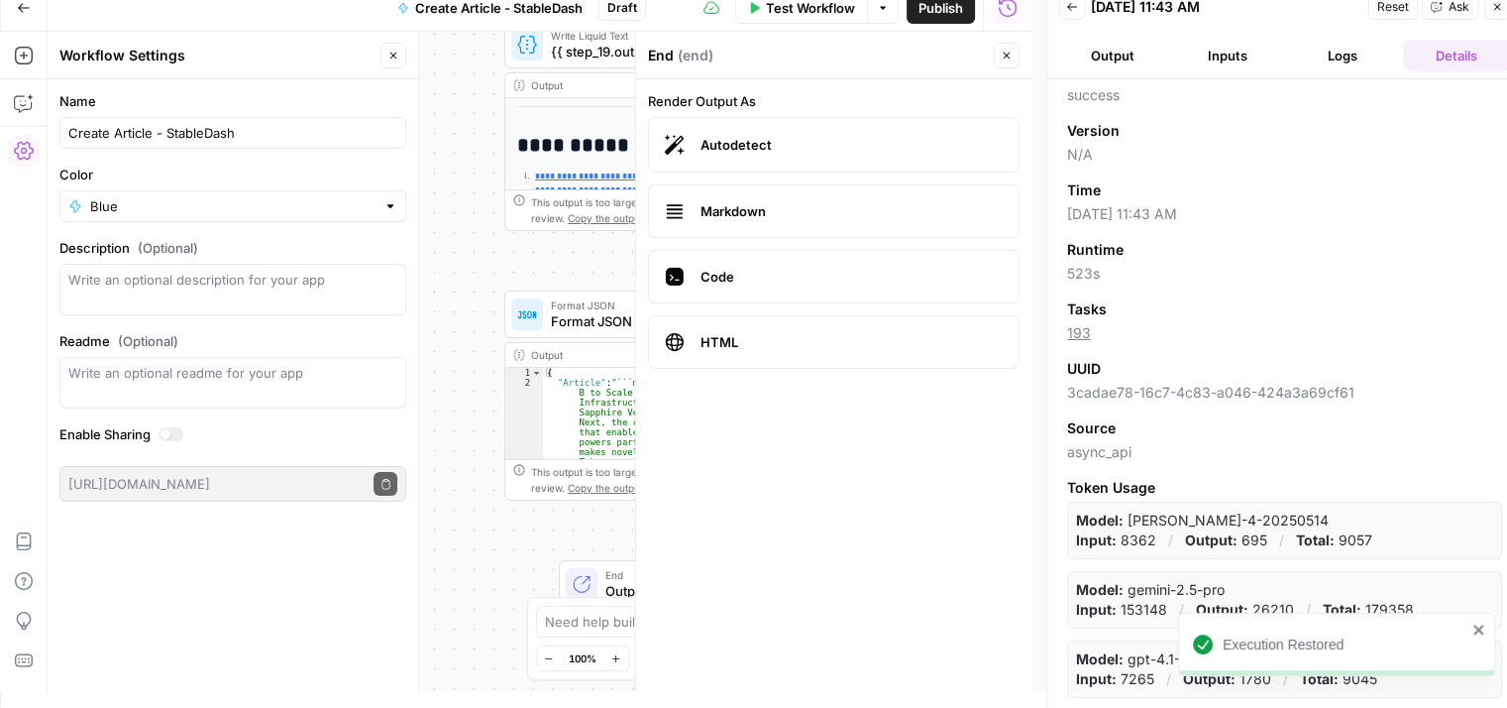
scroll to position [26, 0]
click at [510, 536] on div "**********" at bounding box center [540, 362] width 984 height 660
click at [1116, 45] on button "Output" at bounding box center [1112, 56] width 107 height 32
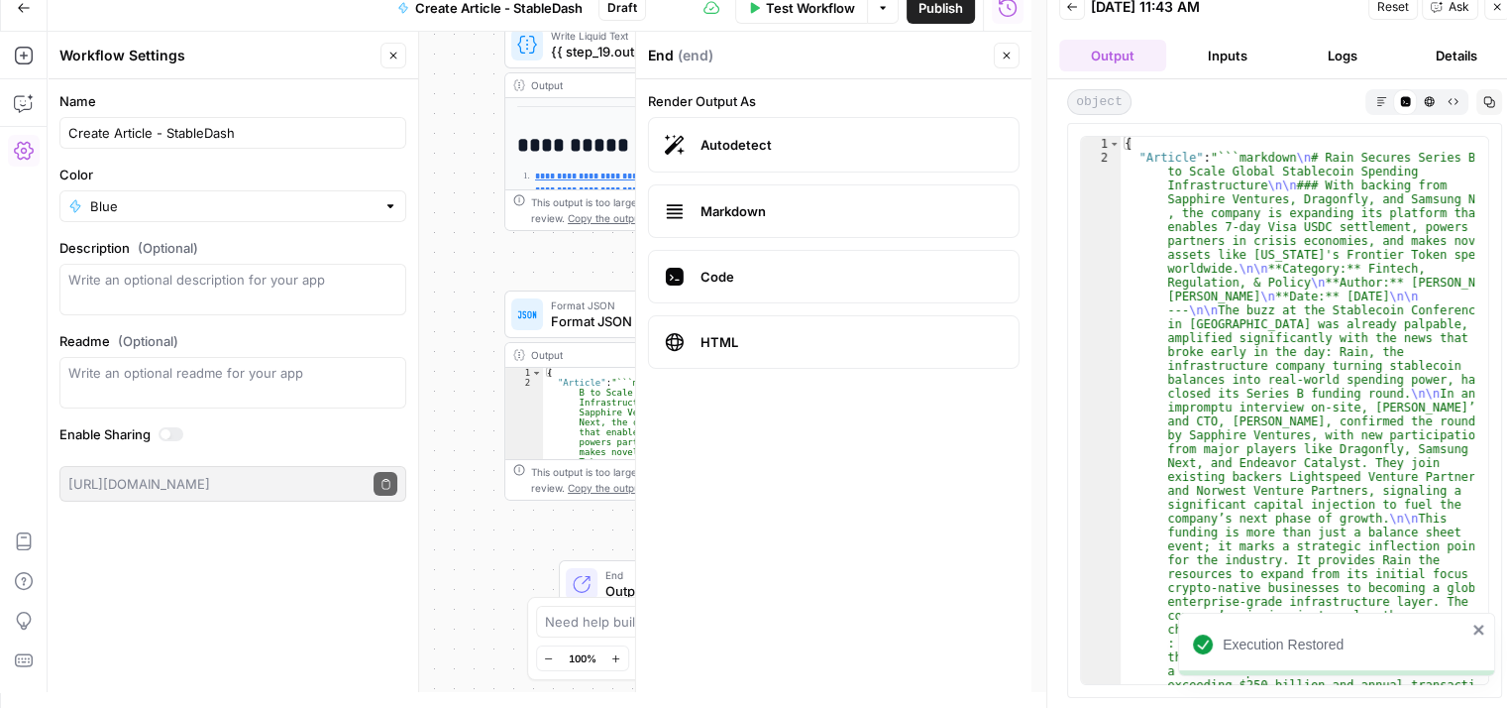
click at [1084, 13] on div "Back [DATE] 11:43 AM Reset Ask Close" at bounding box center [1284, 7] width 451 height 30
click at [1071, 10] on icon "button" at bounding box center [1072, 7] width 12 height 12
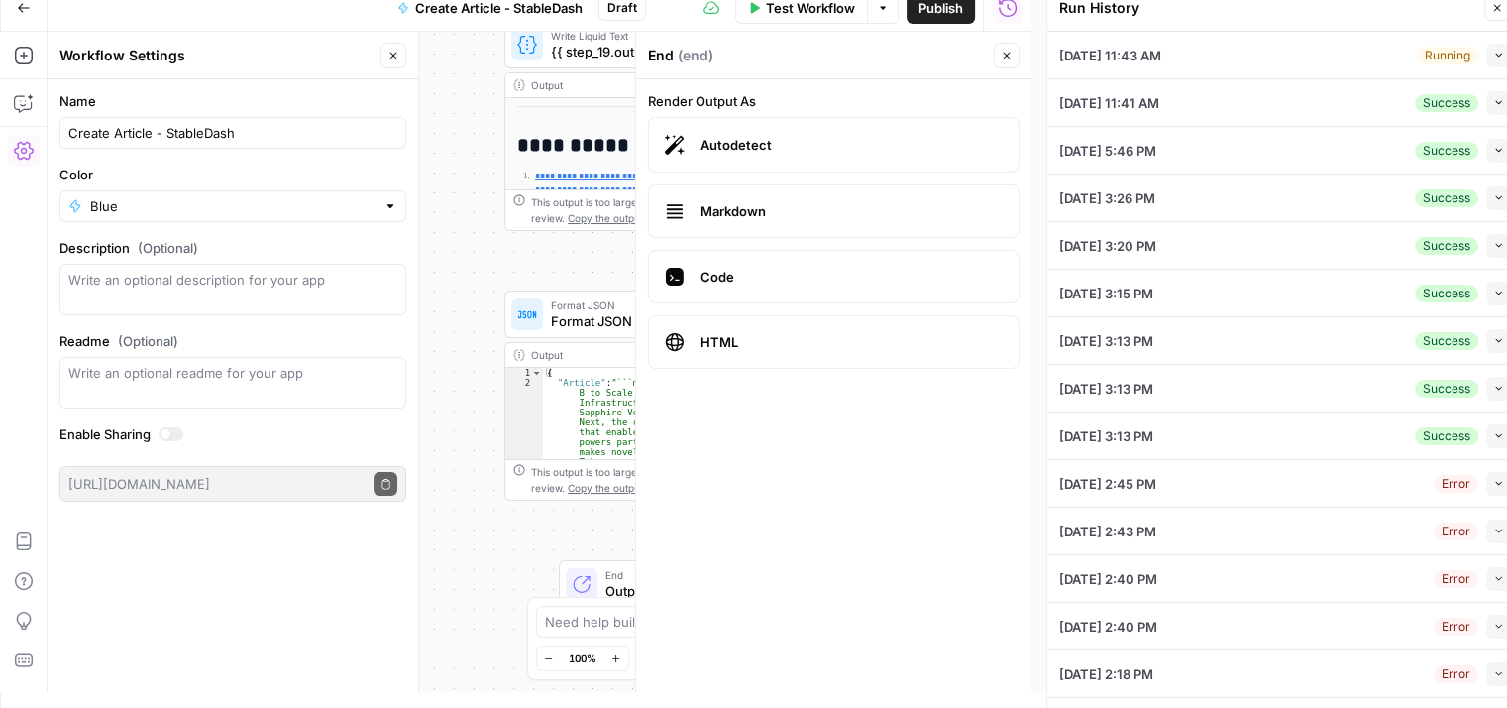
click at [1437, 56] on div "Running" at bounding box center [1447, 56] width 61 height 18
click at [1137, 49] on span "[DATE] 11:43 AM" at bounding box center [1110, 56] width 102 height 20
click at [1497, 18] on button "Close" at bounding box center [1498, 8] width 26 height 26
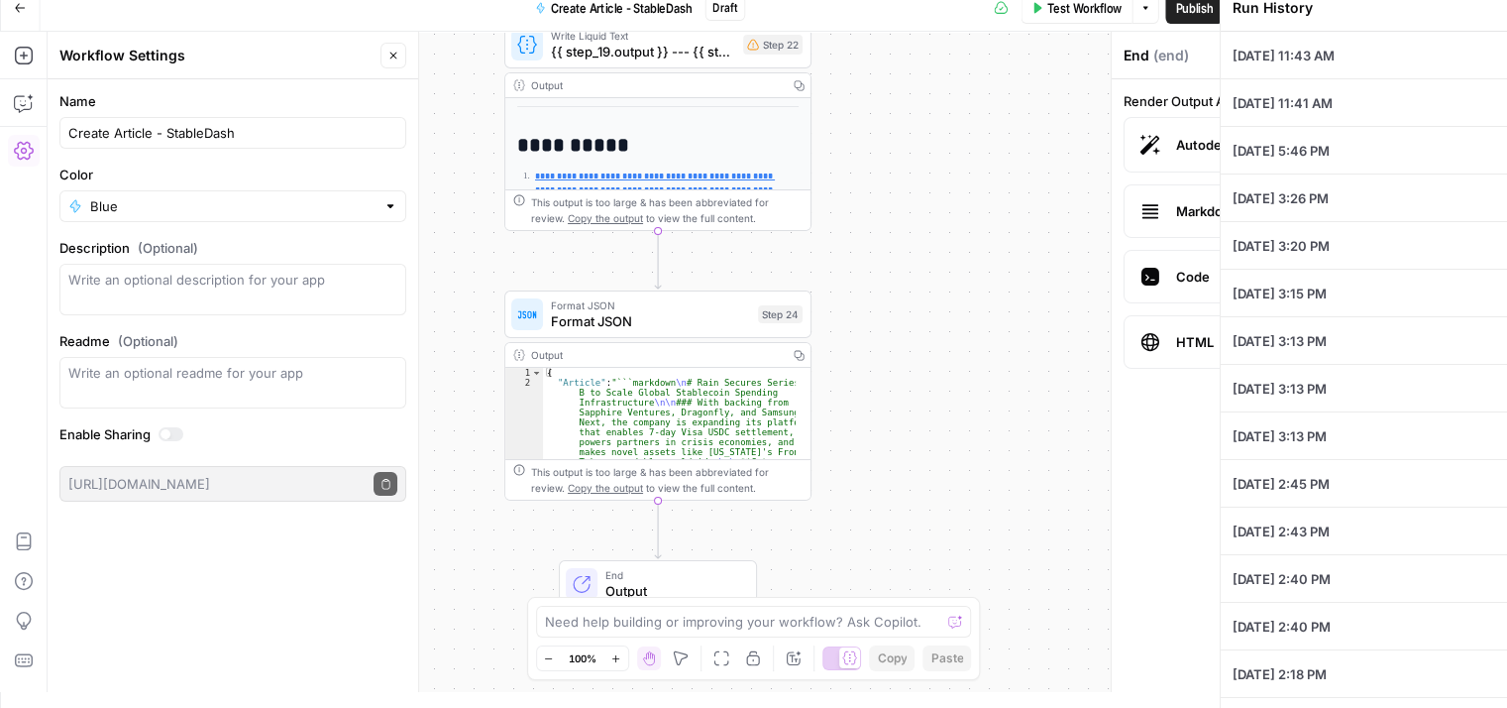
scroll to position [0, 0]
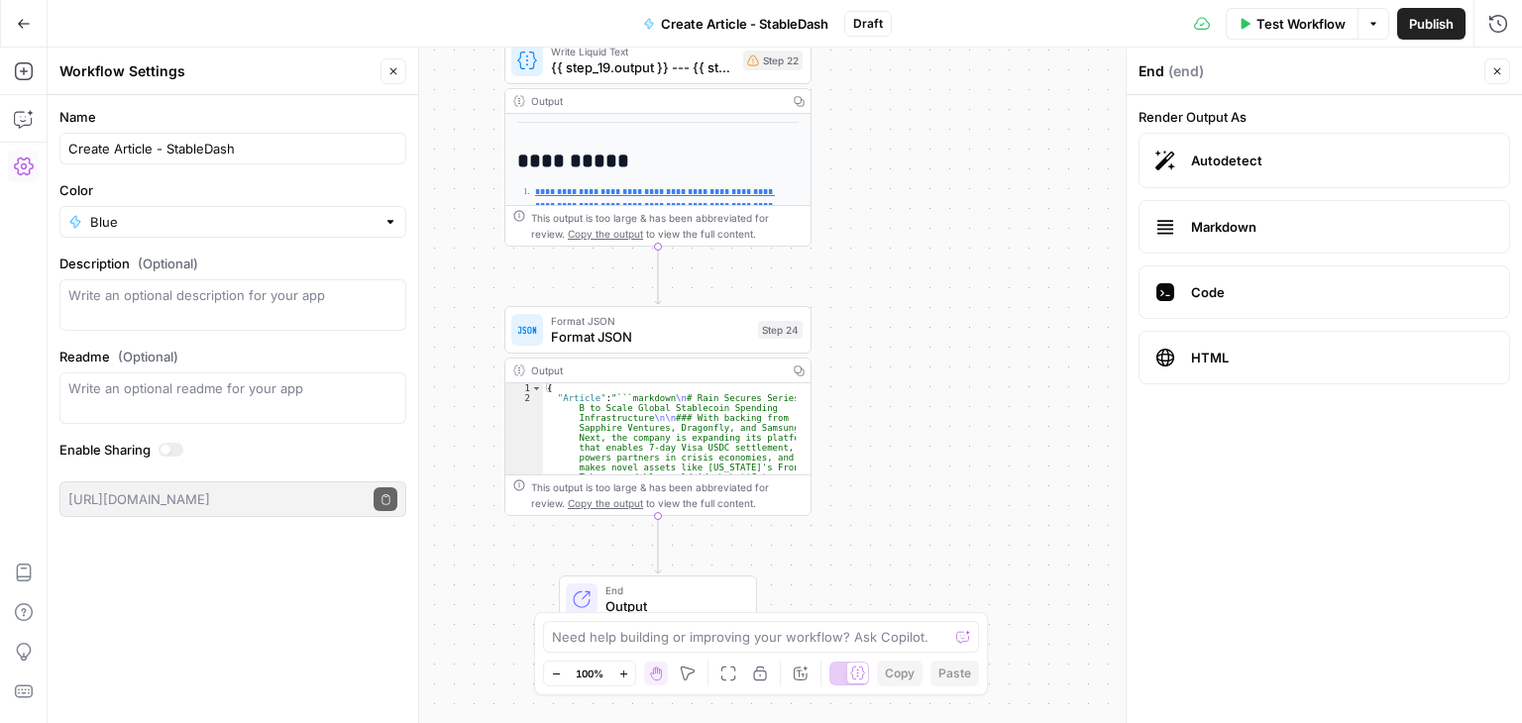
click at [1008, 507] on div "**********" at bounding box center [785, 386] width 1475 height 676
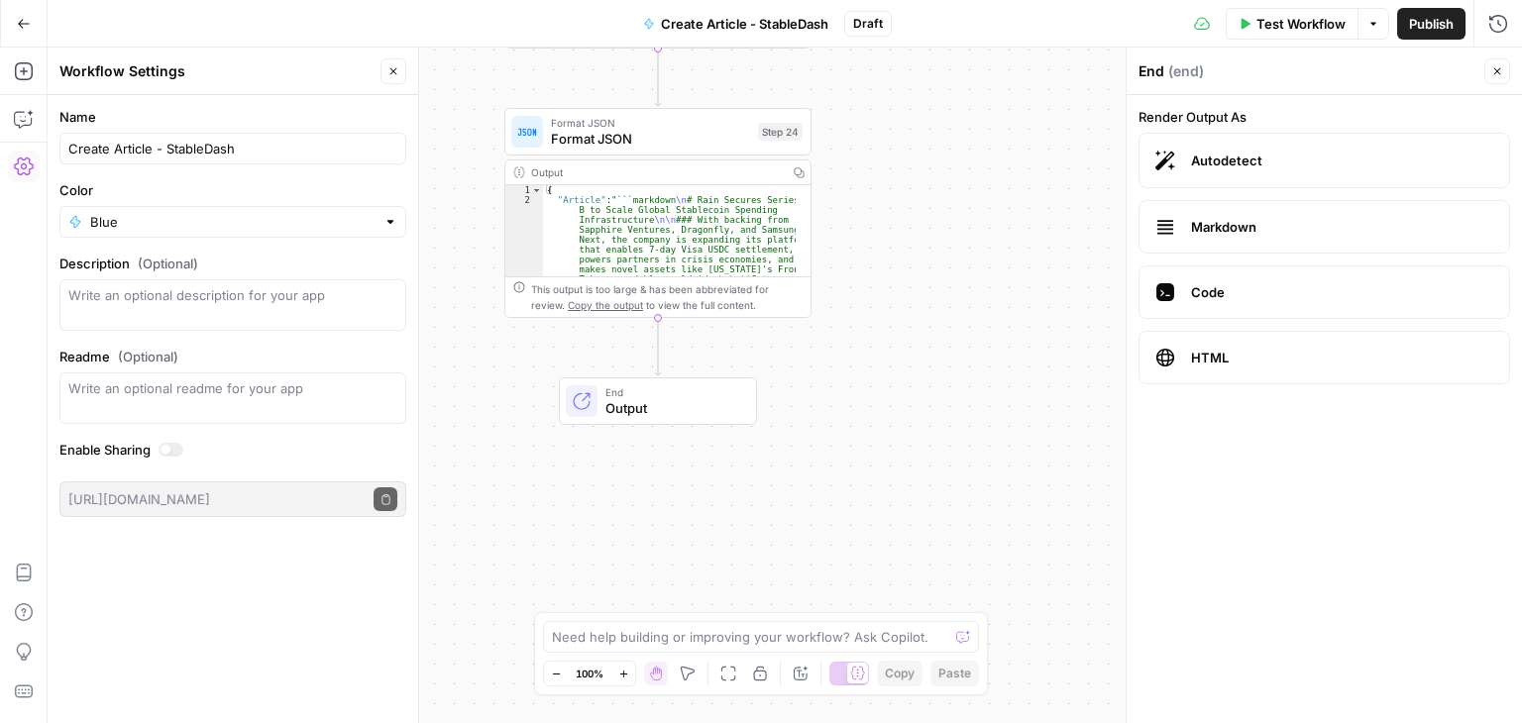
click at [691, 393] on span "End" at bounding box center [673, 393] width 135 height 16
click at [670, 403] on span "Output" at bounding box center [673, 408] width 135 height 20
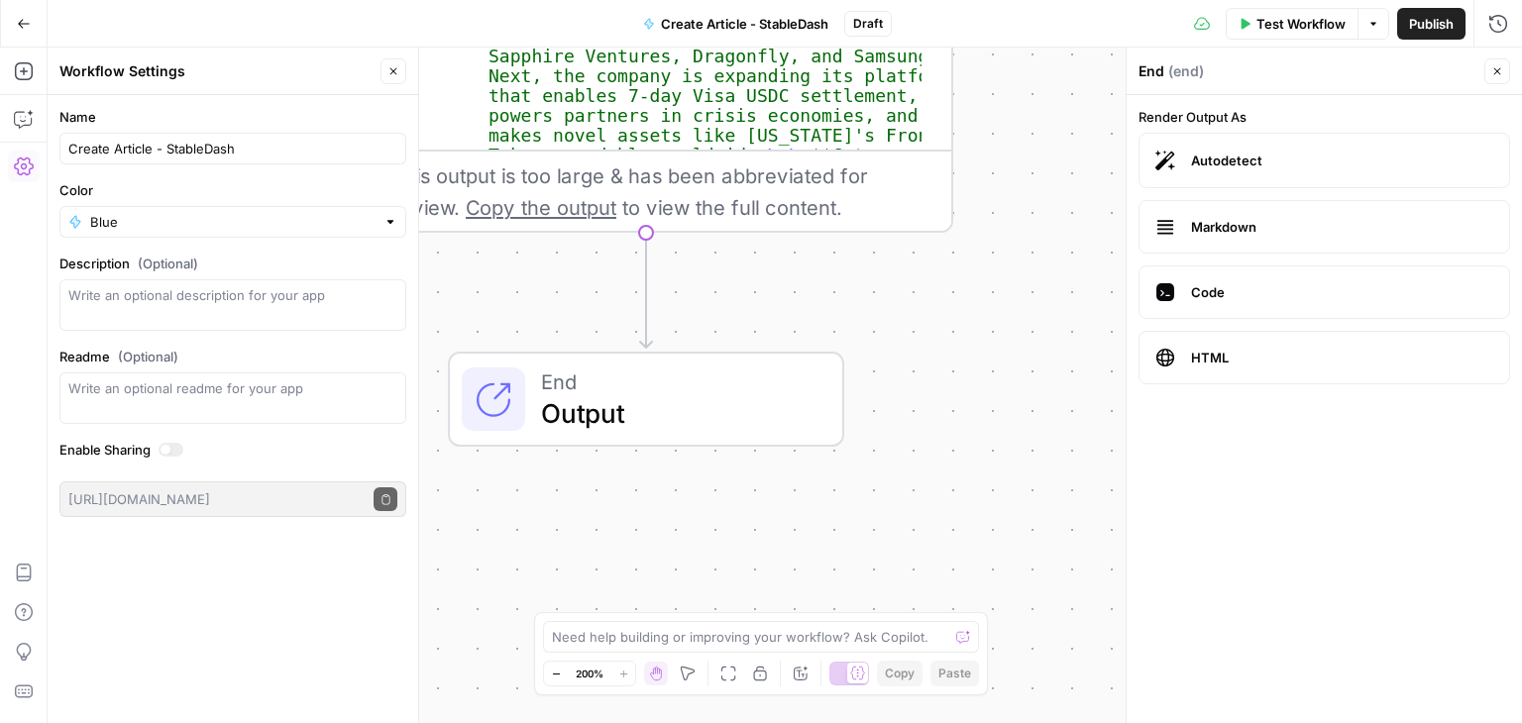
click at [725, 414] on span "Output" at bounding box center [676, 413] width 270 height 40
click at [1324, 155] on span "Autodetect" at bounding box center [1342, 161] width 302 height 20
click at [981, 322] on div "**********" at bounding box center [785, 386] width 1475 height 676
drag, startPoint x: 1502, startPoint y: 69, endPoint x: 1506, endPoint y: 45, distance: 25.1
click at [1502, 68] on icon "button" at bounding box center [1497, 71] width 12 height 12
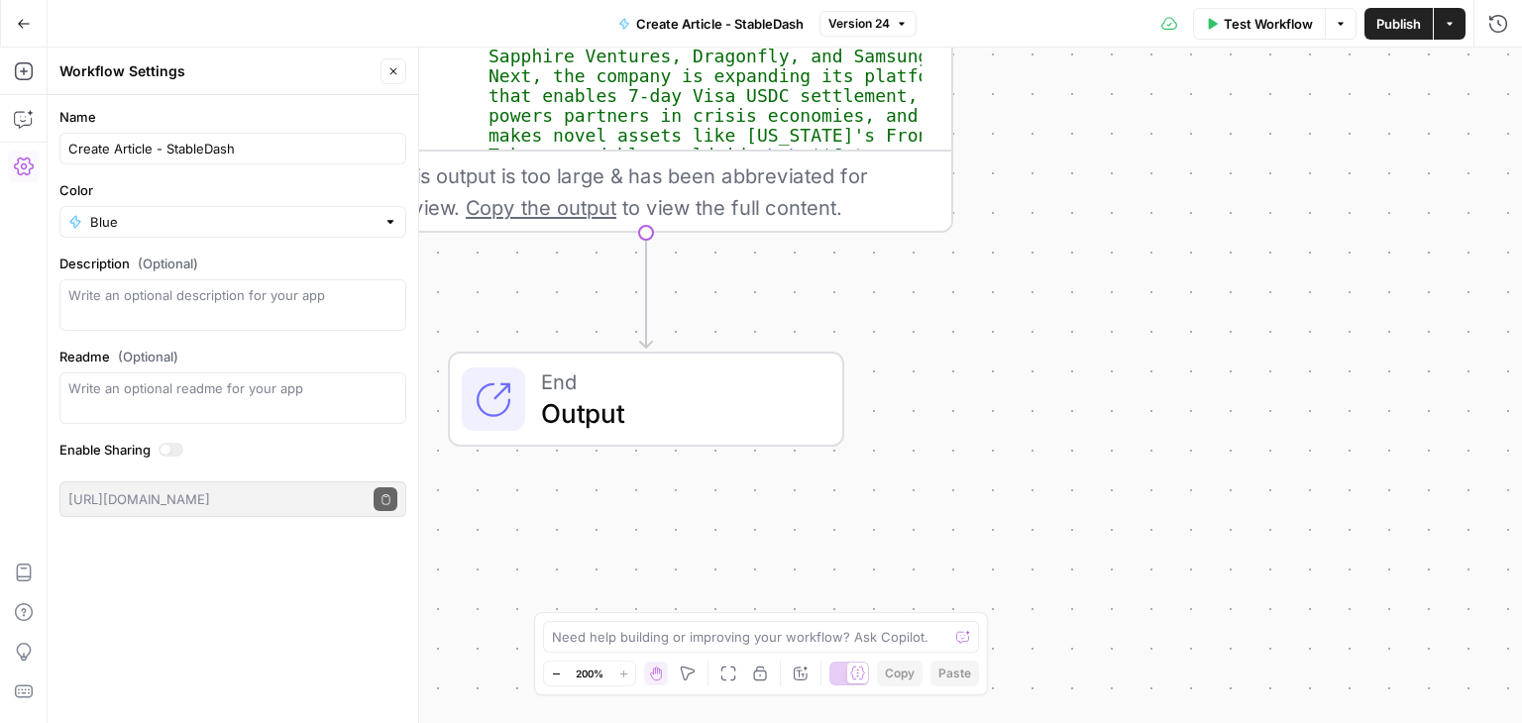
click at [1407, 12] on button "Publish" at bounding box center [1399, 24] width 68 height 32
click at [1498, 25] on icon "button" at bounding box center [1499, 24] width 20 height 20
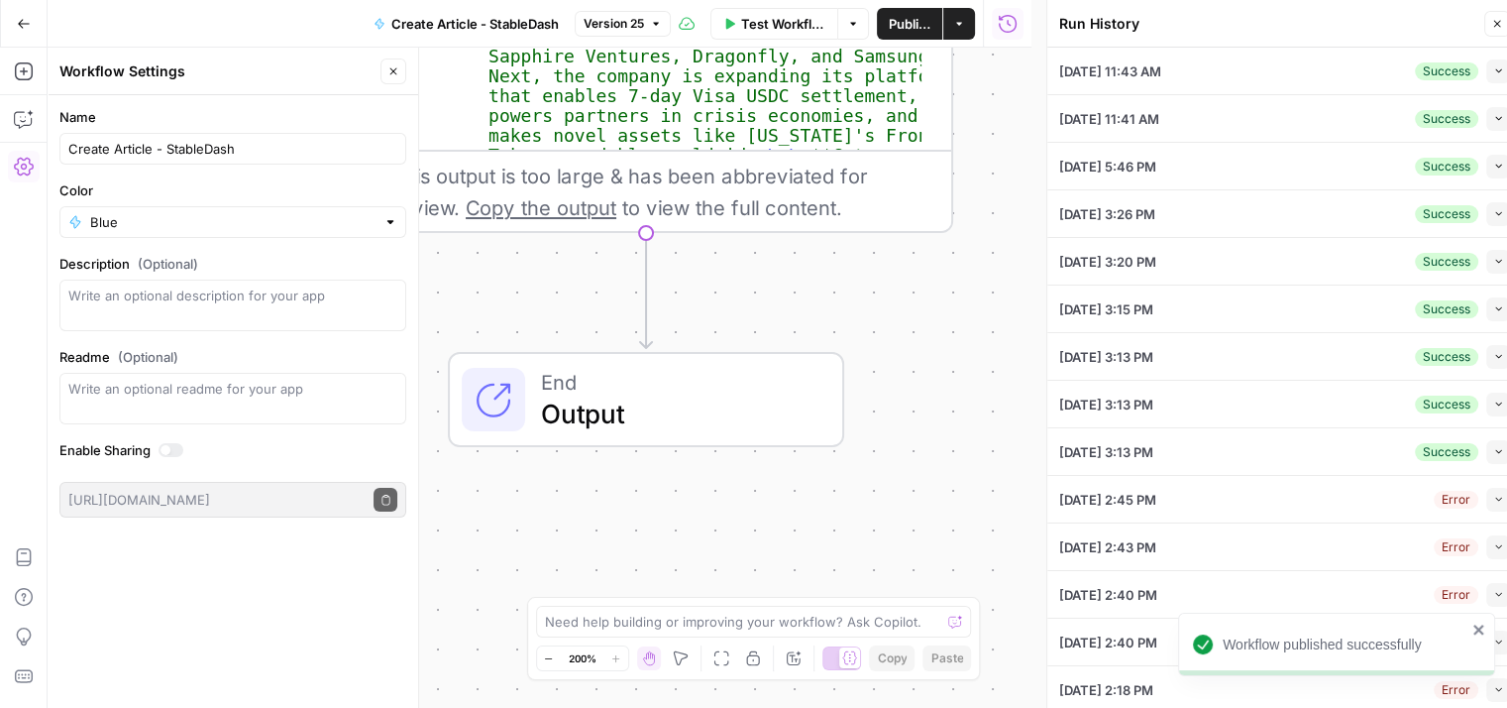
click at [1493, 69] on icon "button" at bounding box center [1498, 70] width 11 height 11
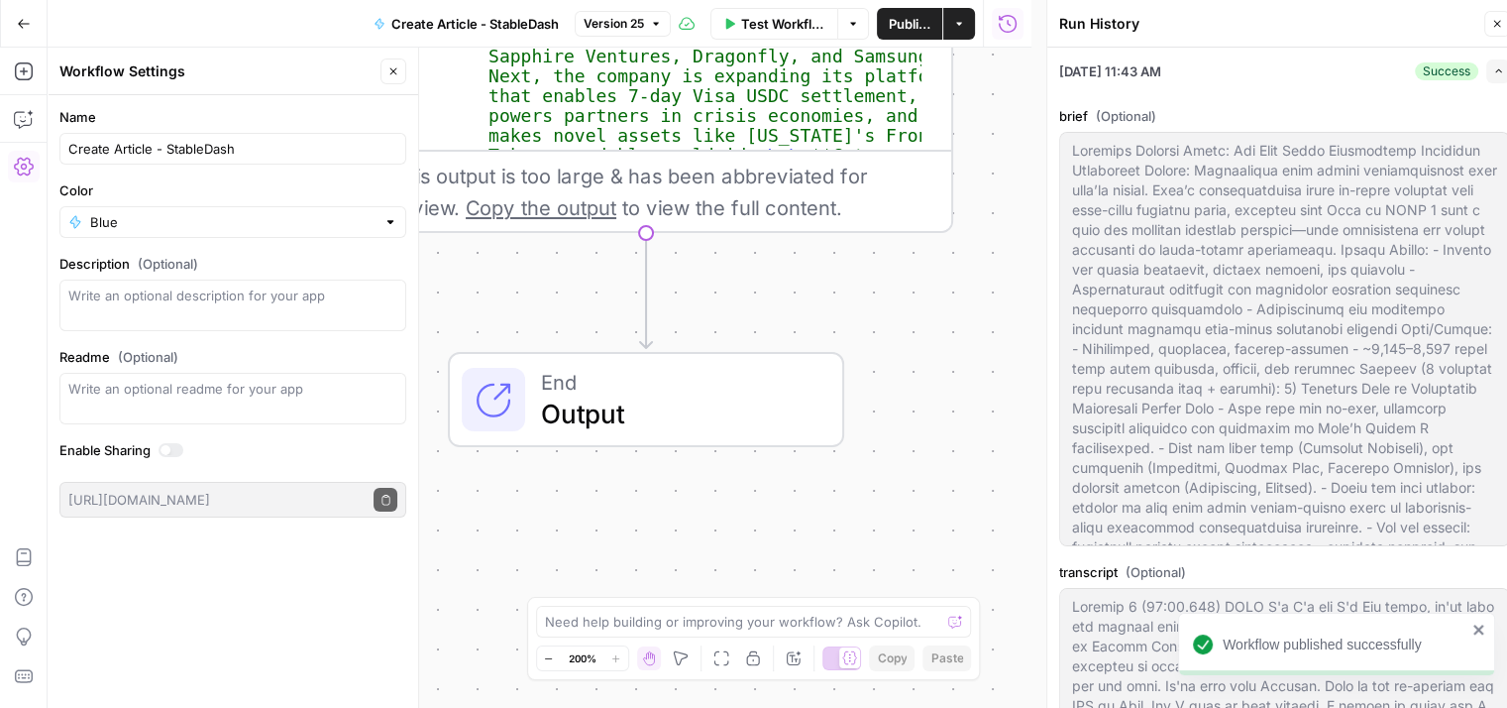
click at [1493, 69] on icon "button" at bounding box center [1498, 70] width 11 height 11
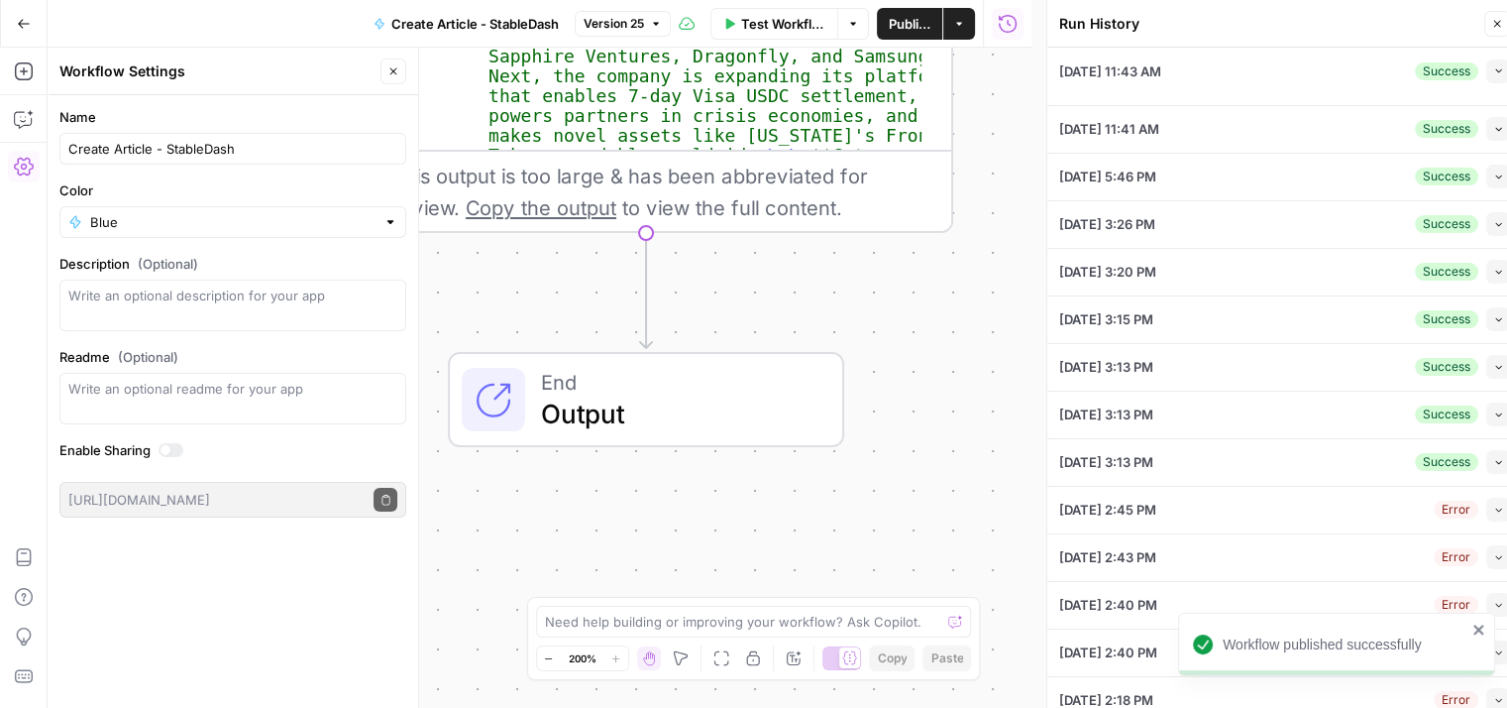
click at [931, 268] on div "**********" at bounding box center [540, 378] width 984 height 660
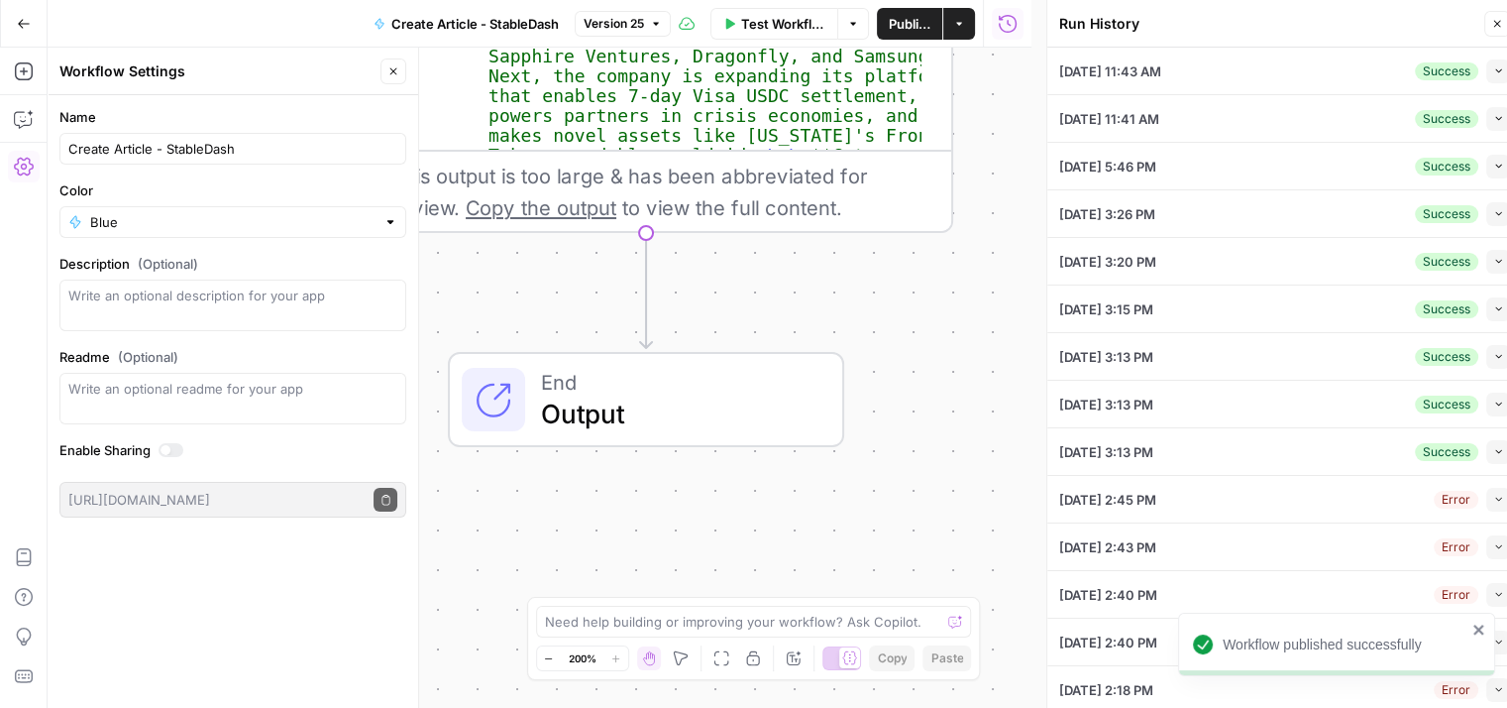
click at [1496, 25] on icon "button" at bounding box center [1497, 24] width 7 height 7
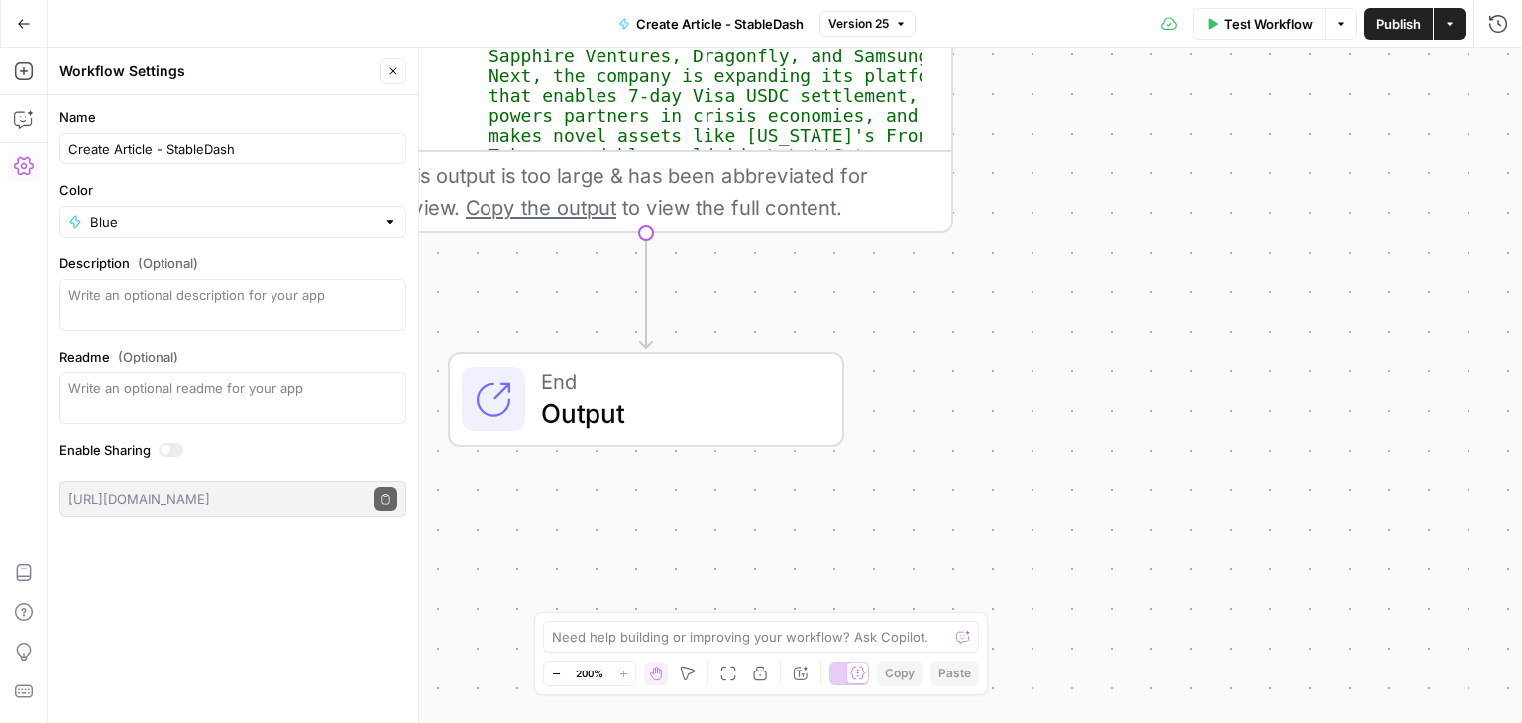
click at [1499, 45] on div "Test Workflow Options Publish Actions Run History" at bounding box center [1219, 23] width 607 height 47
click at [1500, 29] on icon "button" at bounding box center [1499, 24] width 20 height 20
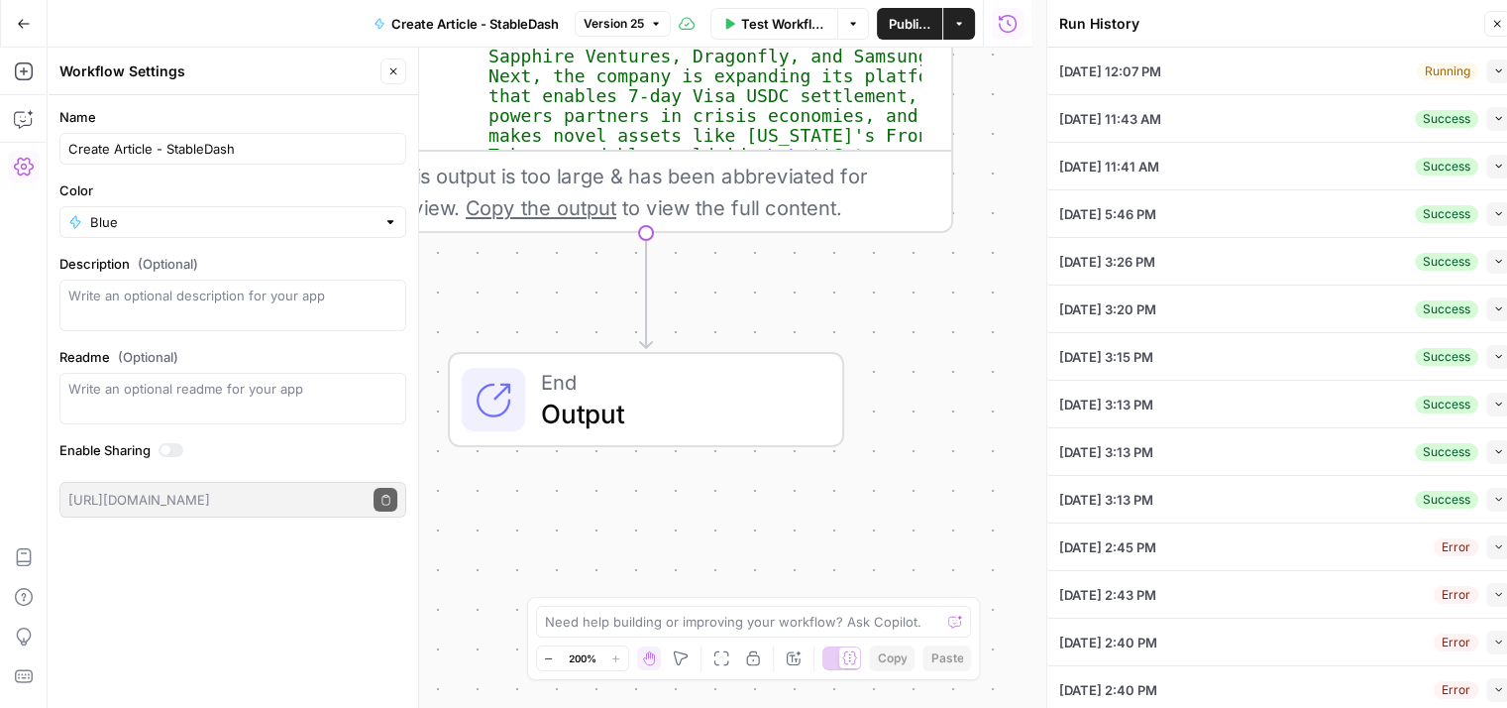
click at [1493, 72] on icon "button" at bounding box center [1498, 70] width 11 height 11
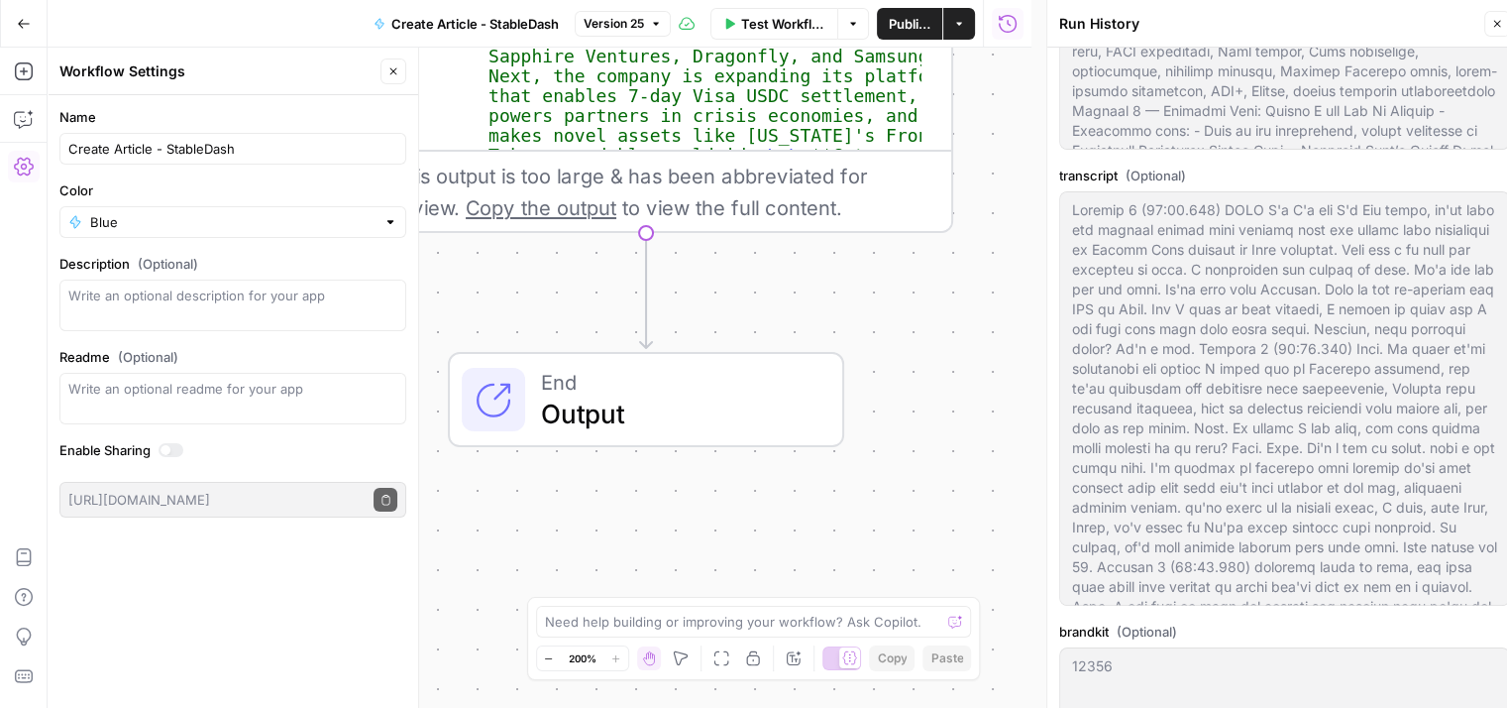
scroll to position [892, 0]
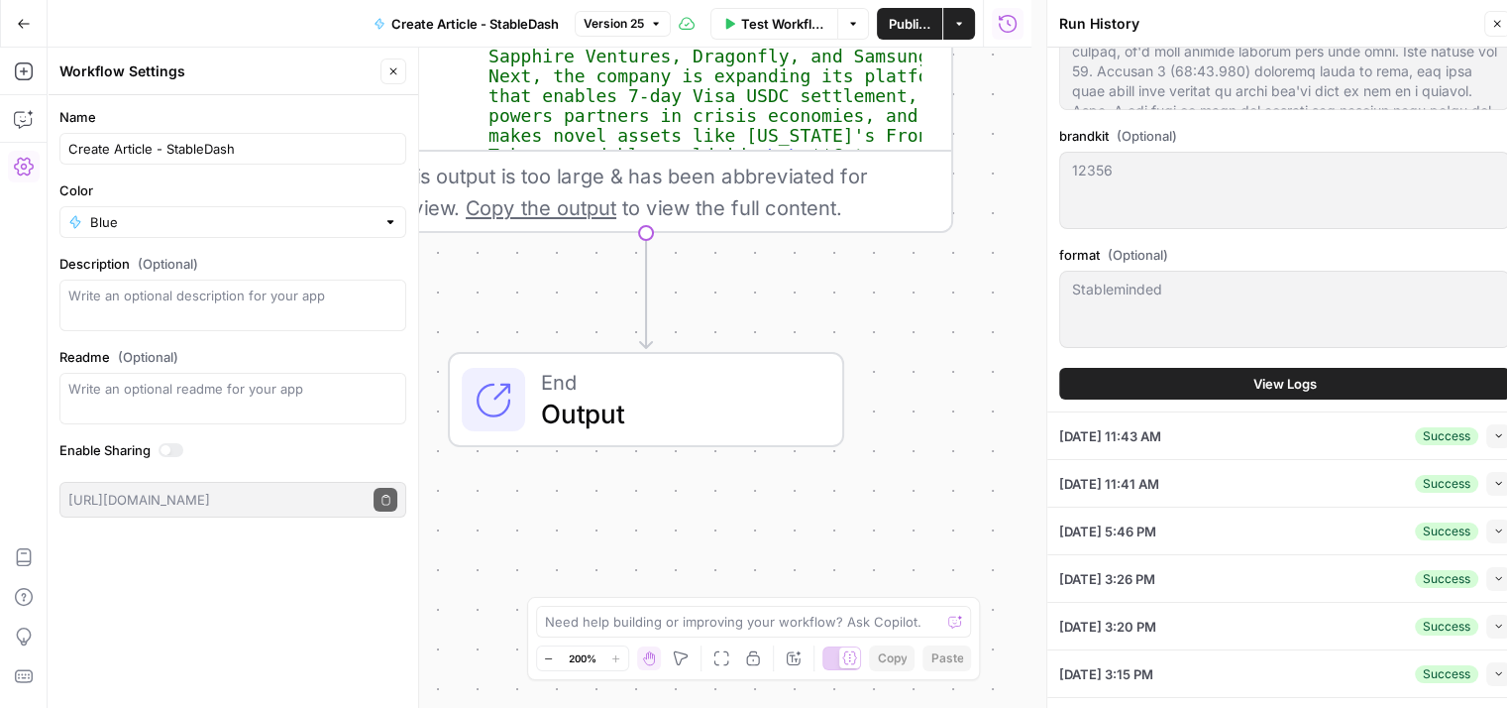
click at [1356, 389] on button "View Logs" at bounding box center [1284, 384] width 451 height 32
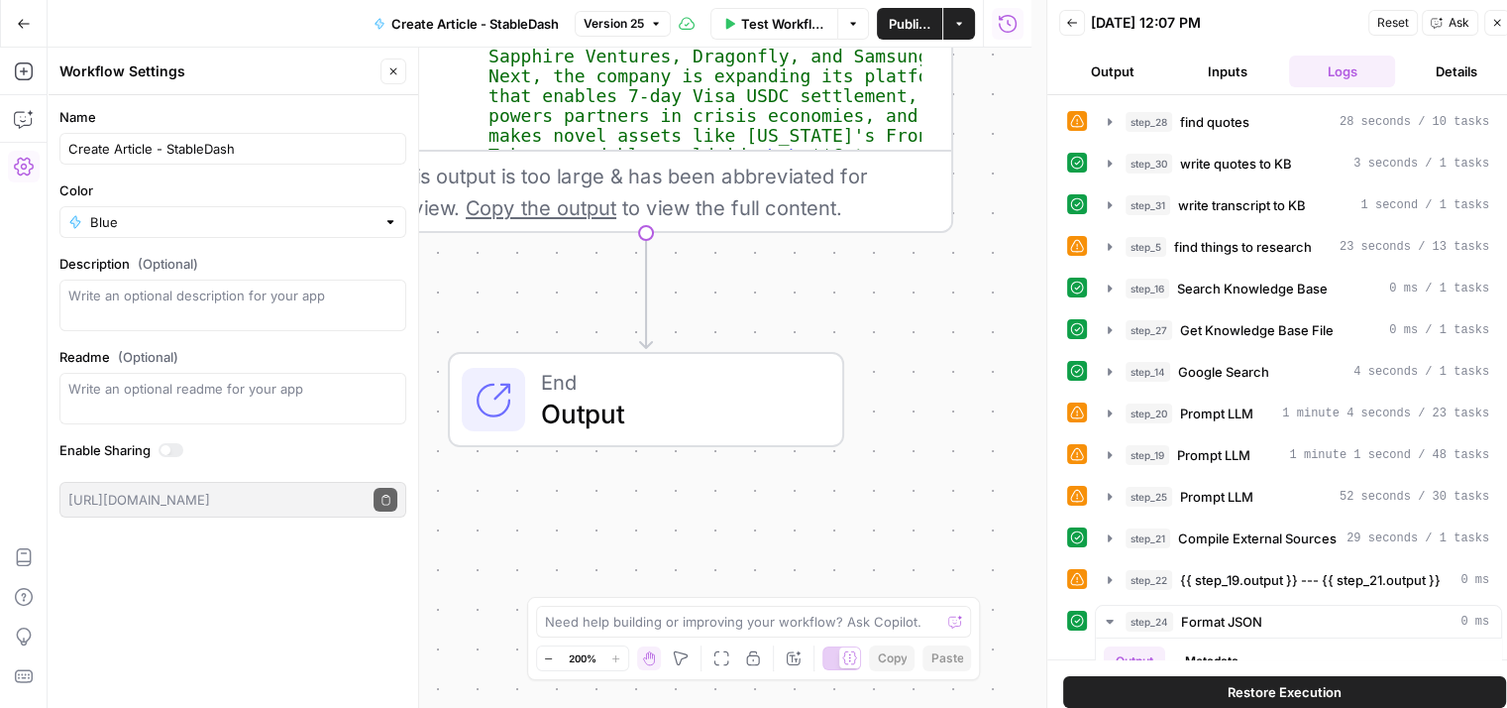
click at [1074, 19] on icon "button" at bounding box center [1072, 23] width 12 height 12
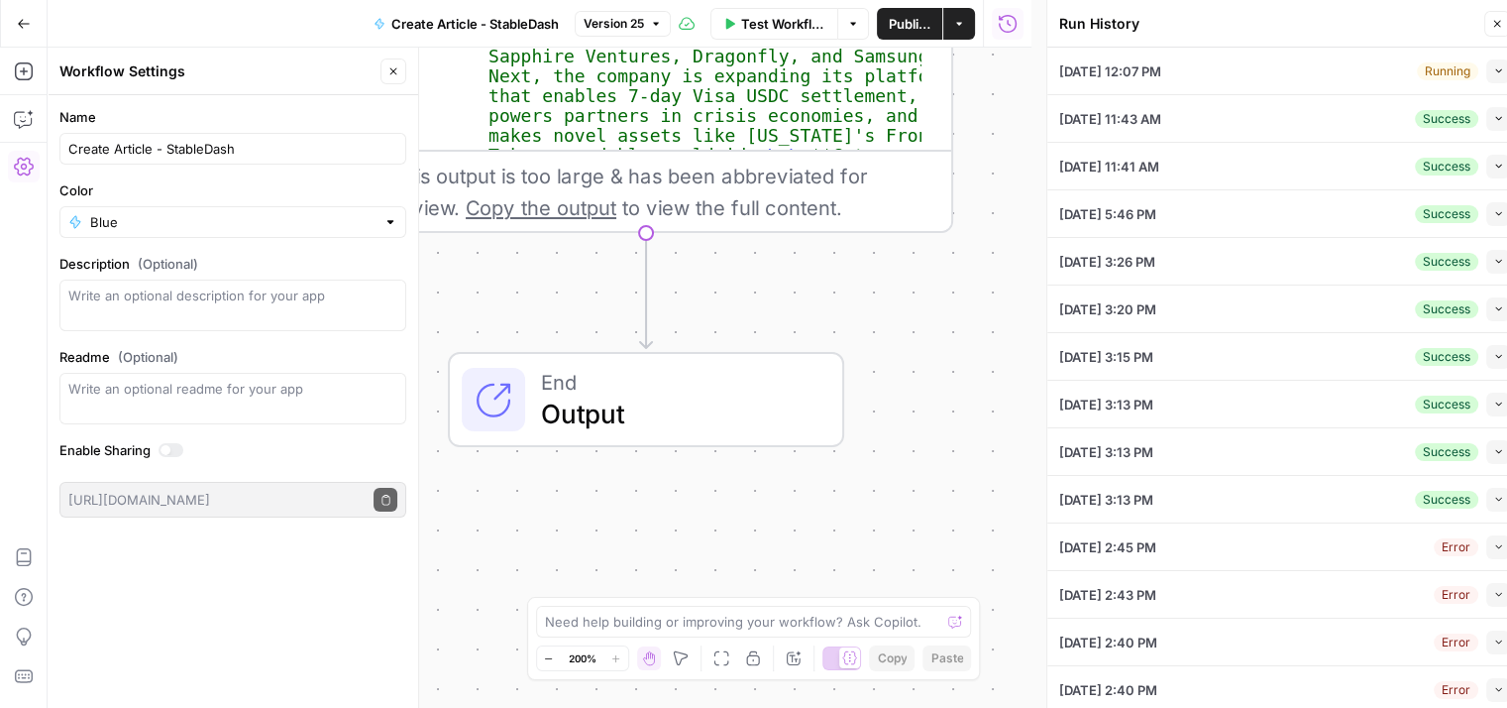
click at [1490, 71] on button "Collapse" at bounding box center [1499, 71] width 24 height 24
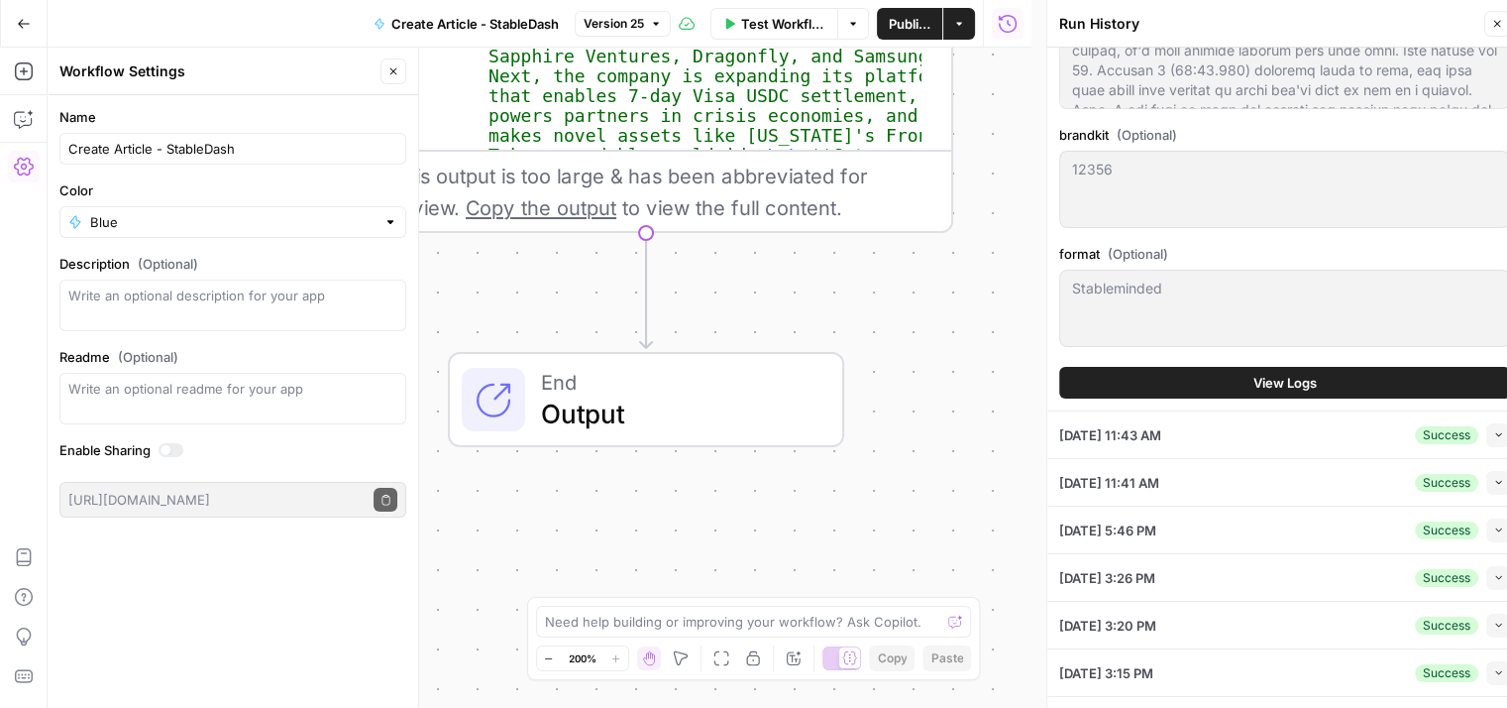
scroll to position [892, 0]
click at [1341, 385] on button "View Logs" at bounding box center [1284, 384] width 451 height 32
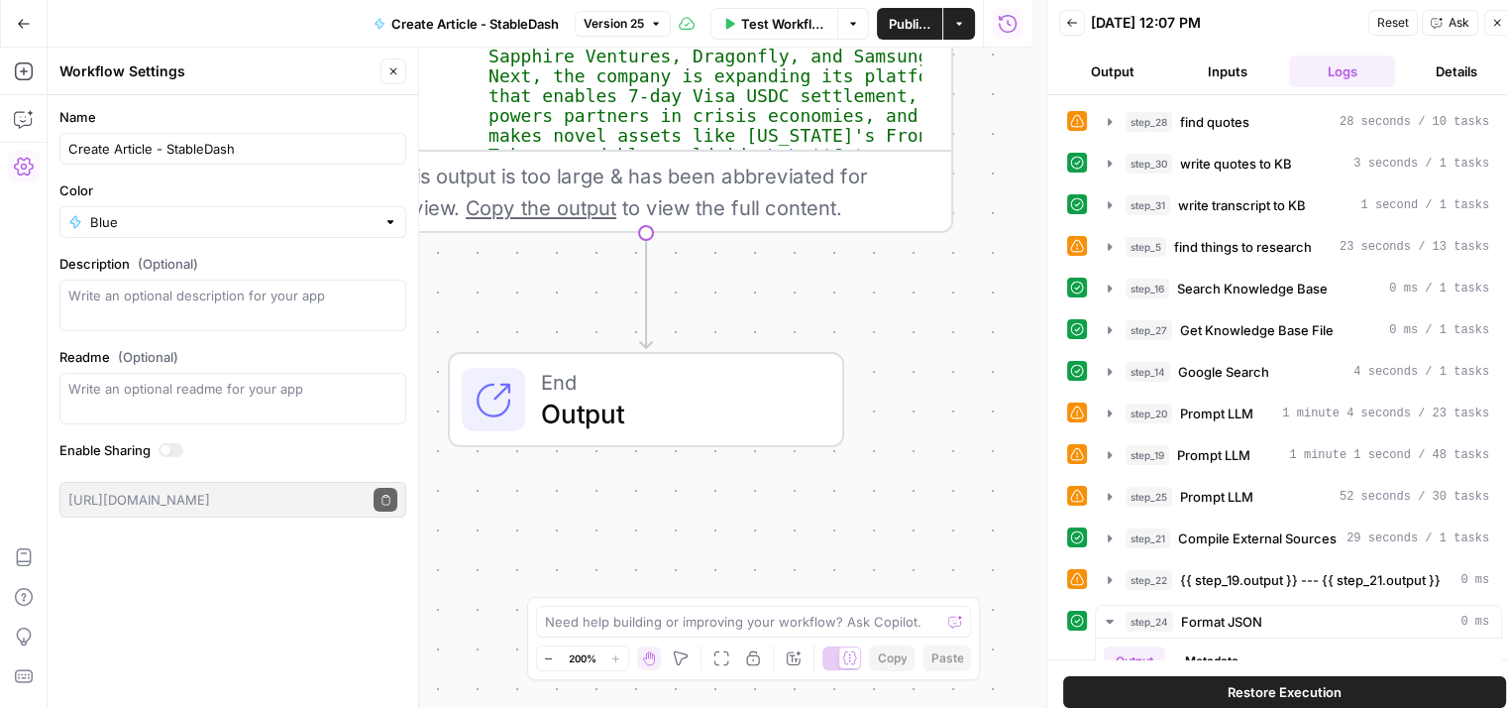
scroll to position [297, 0]
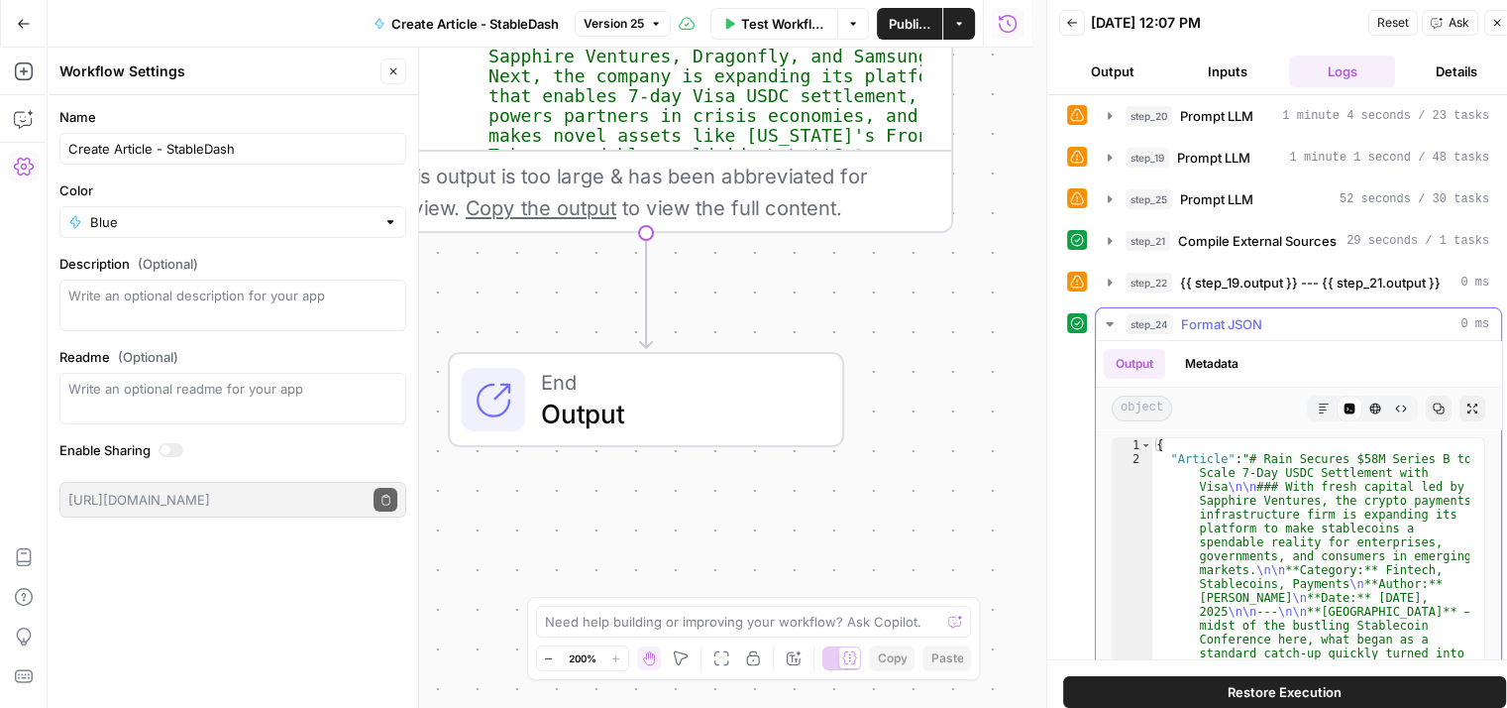
click at [1108, 322] on icon "button" at bounding box center [1109, 324] width 7 height 4
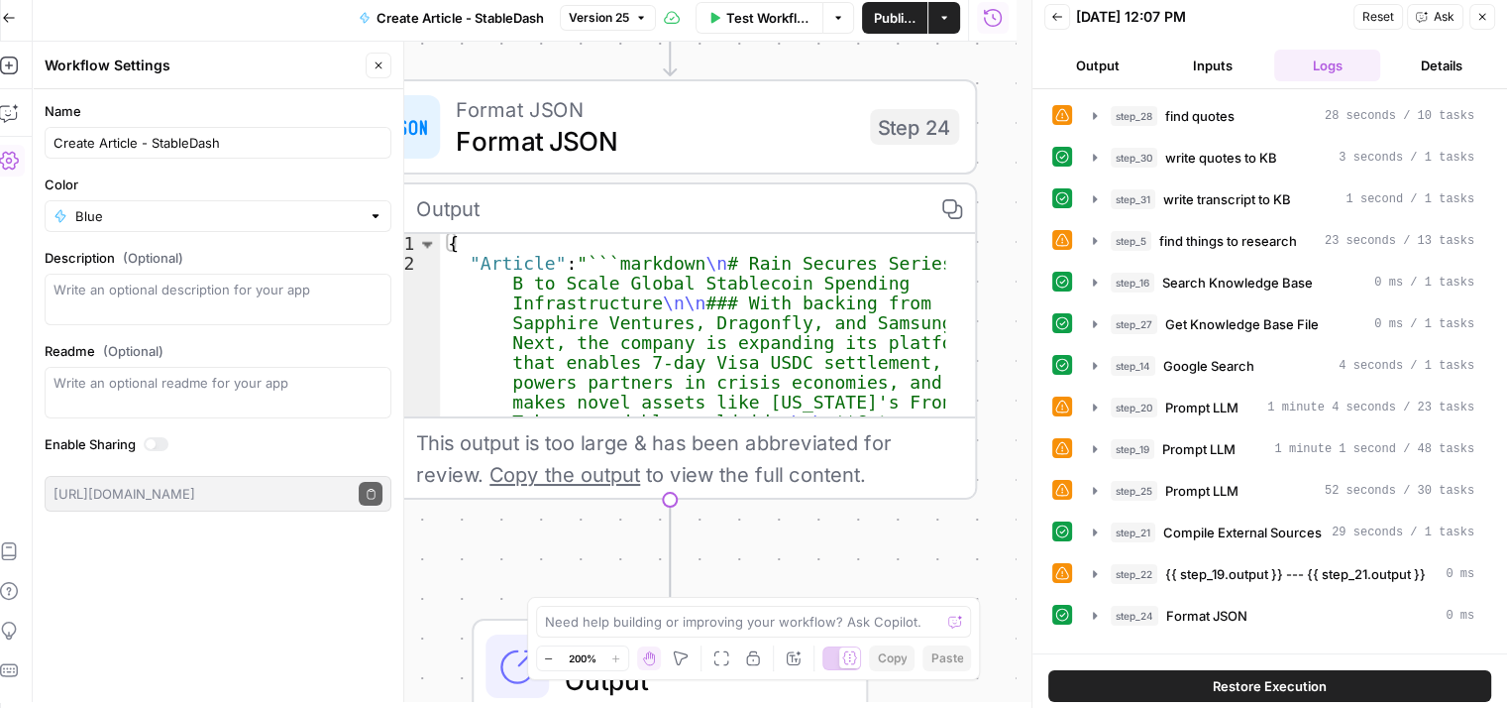
scroll to position [16, 15]
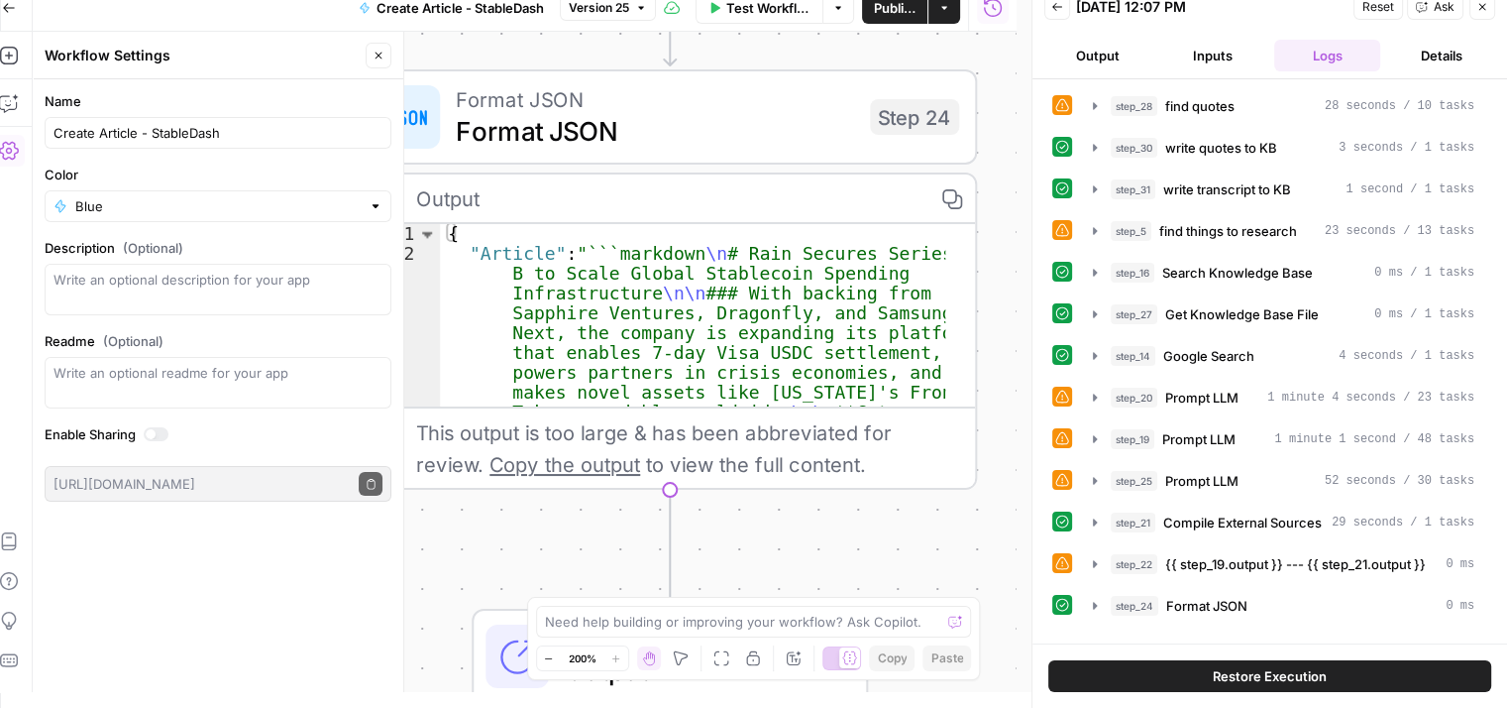
drag, startPoint x: 927, startPoint y: 473, endPoint x: 883, endPoint y: 524, distance: 67.5
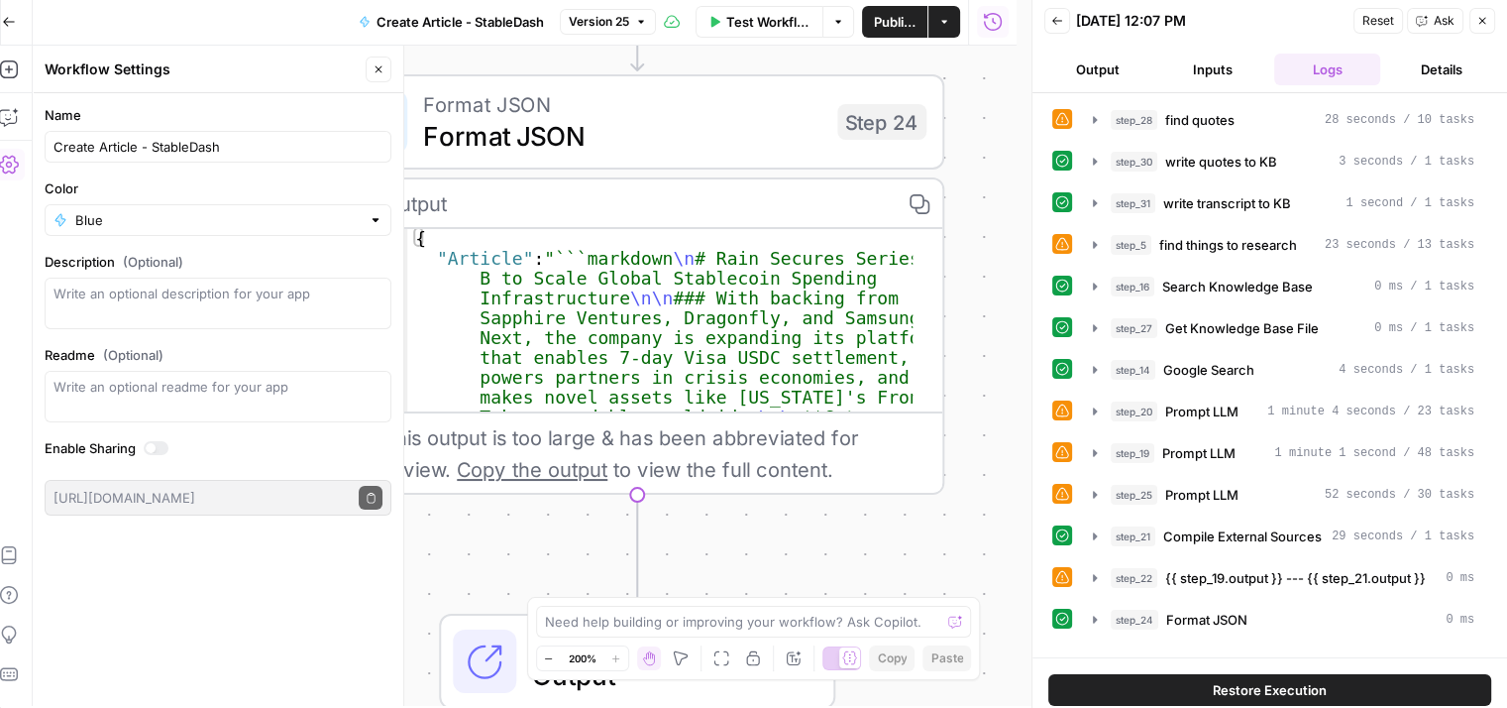
scroll to position [0, 15]
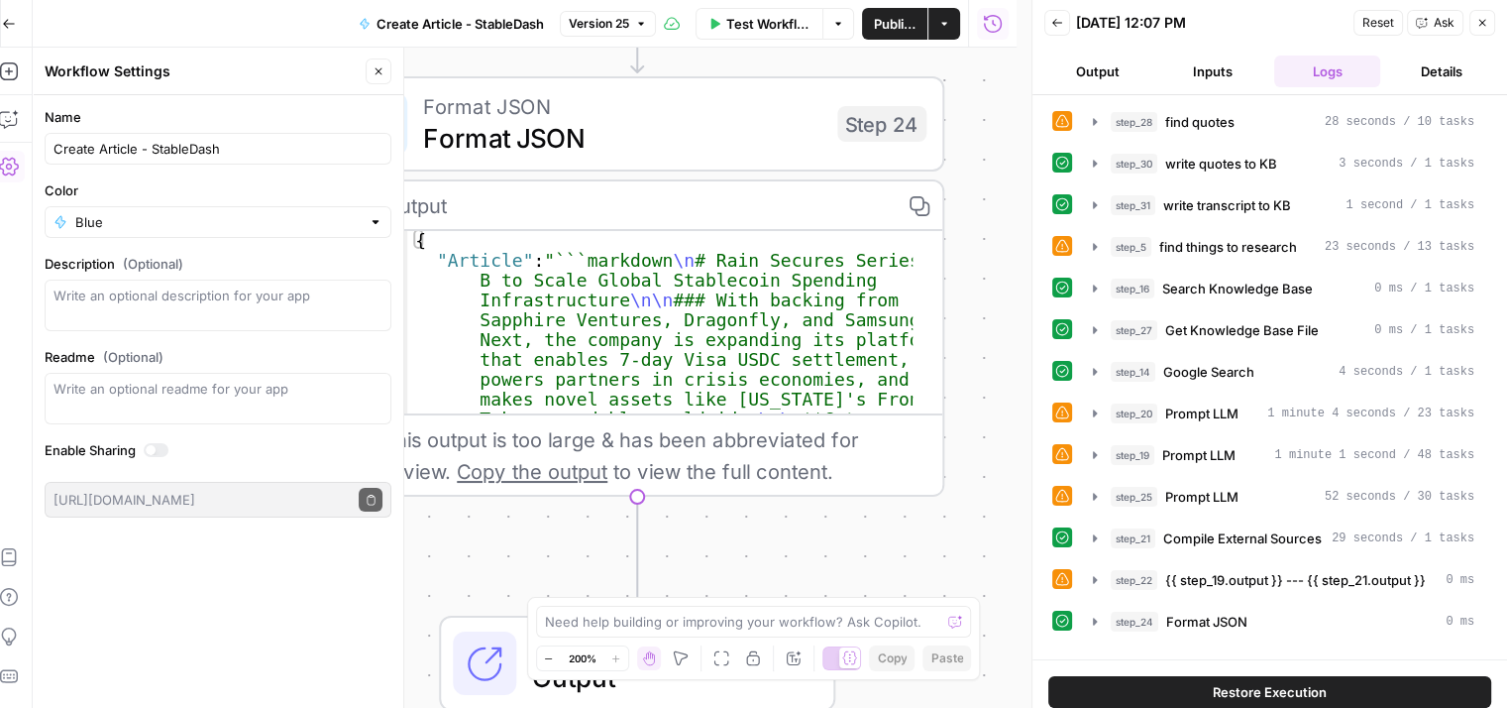
click at [1116, 73] on button "Output" at bounding box center [1098, 71] width 107 height 32
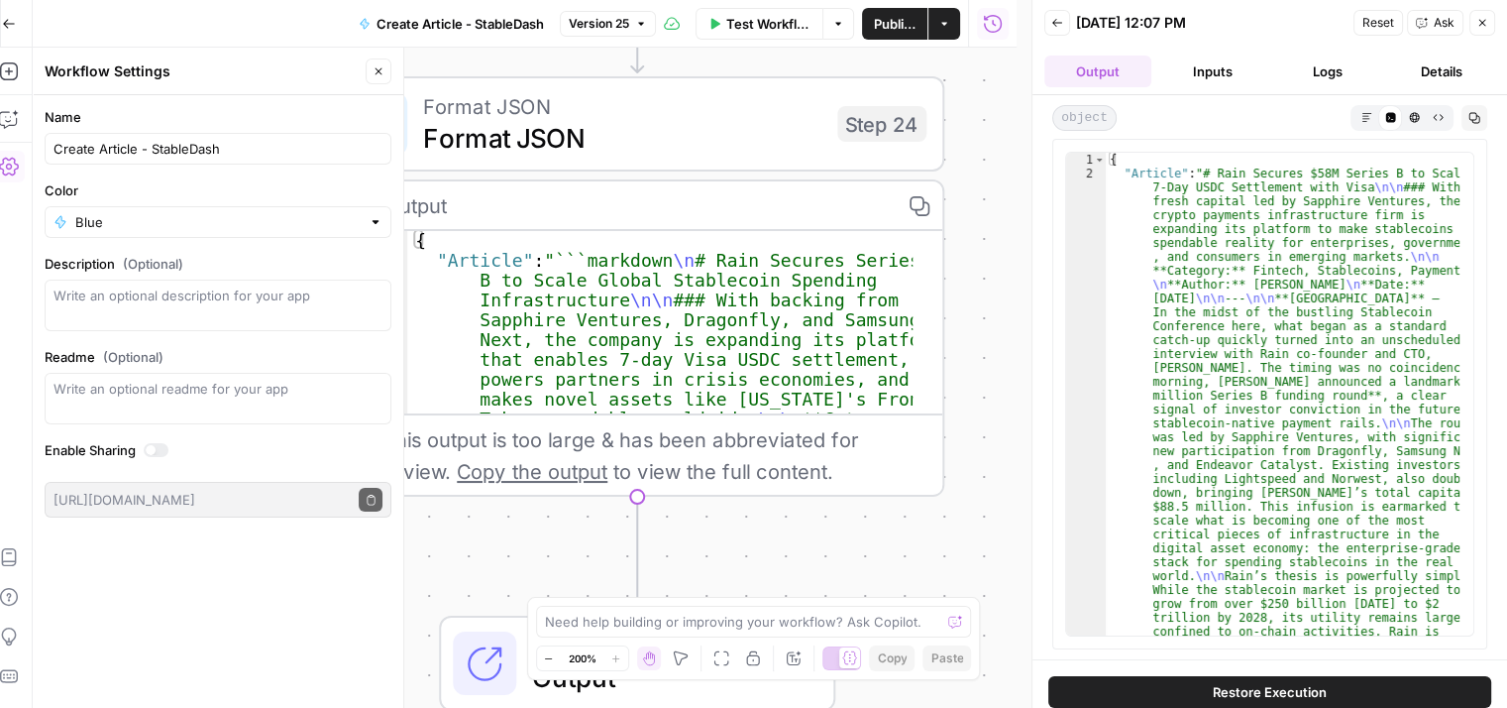
click at [1487, 25] on icon "button" at bounding box center [1483, 23] width 12 height 12
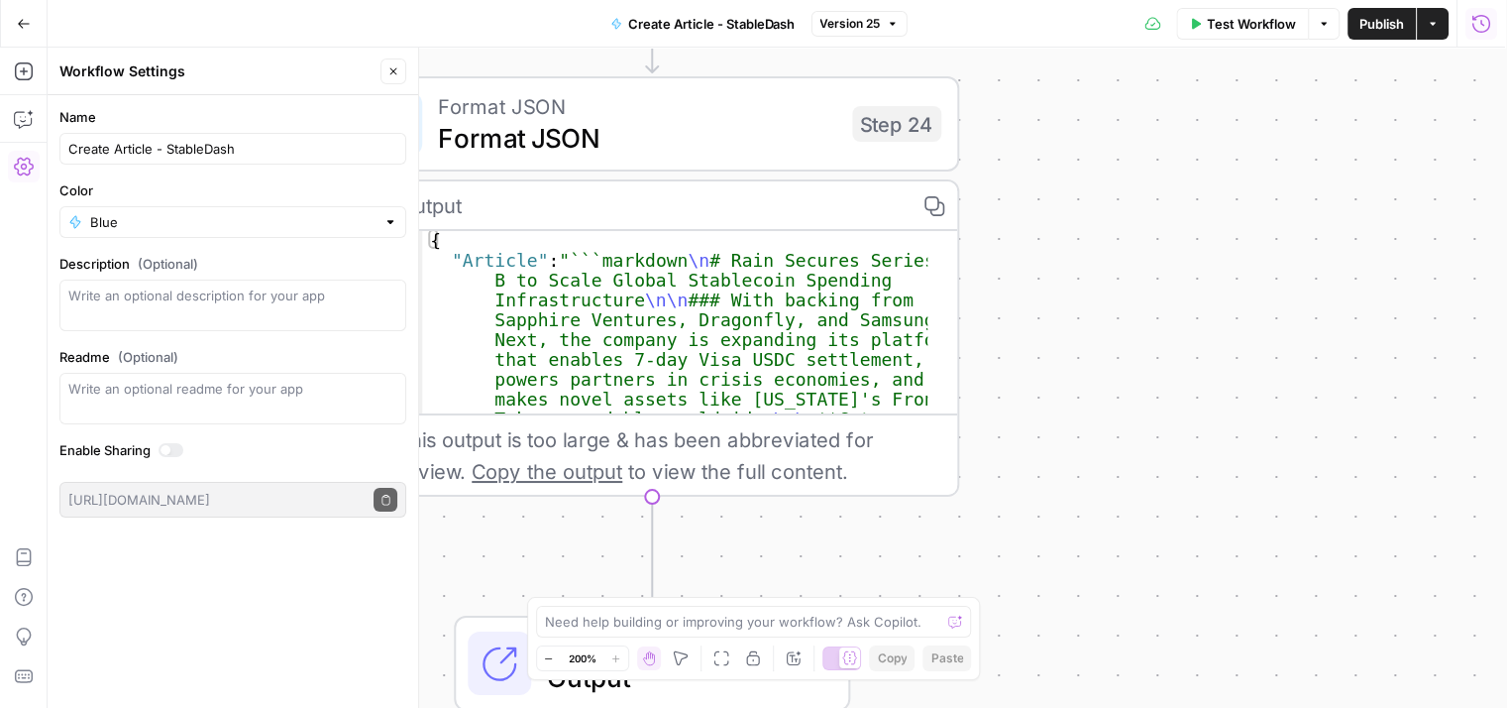
scroll to position [0, 0]
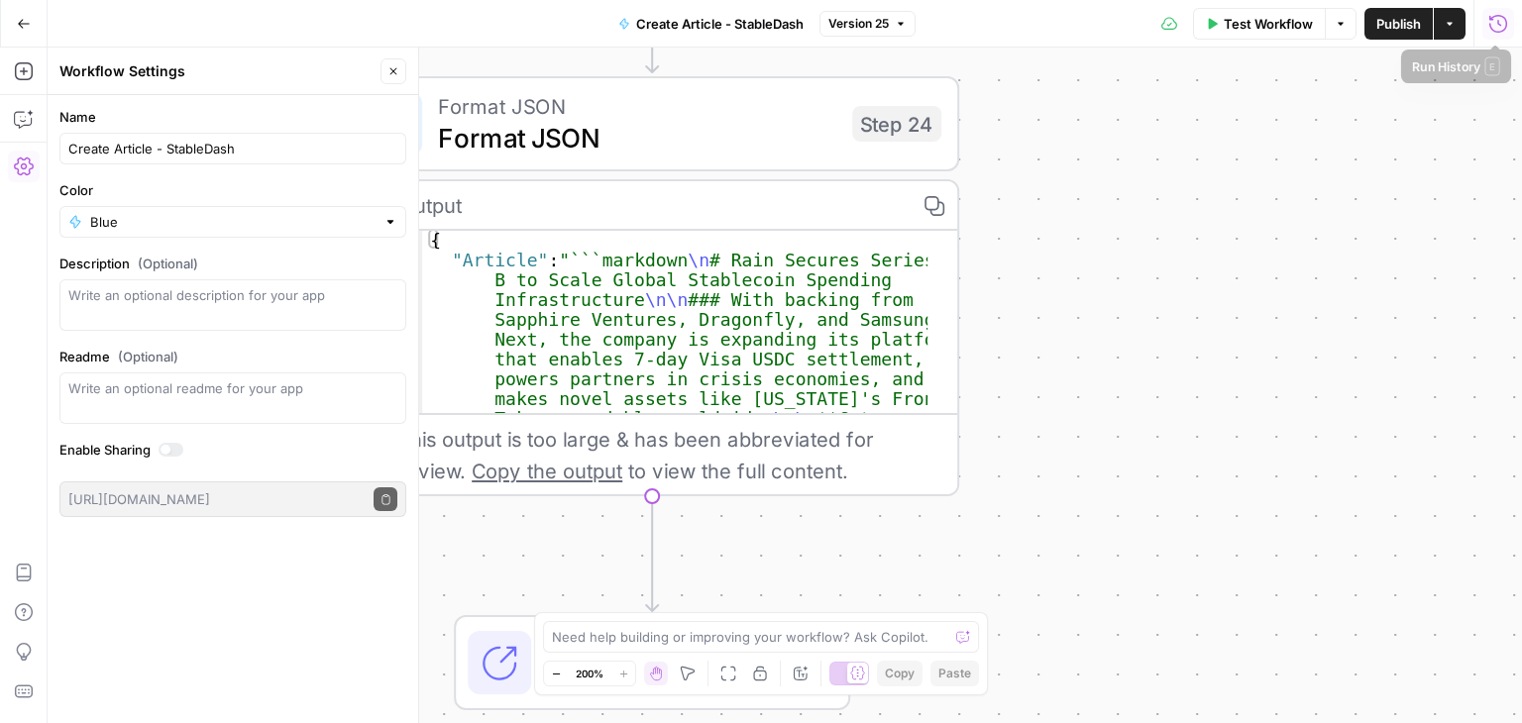
click at [1506, 27] on button "Run History" at bounding box center [1499, 24] width 32 height 32
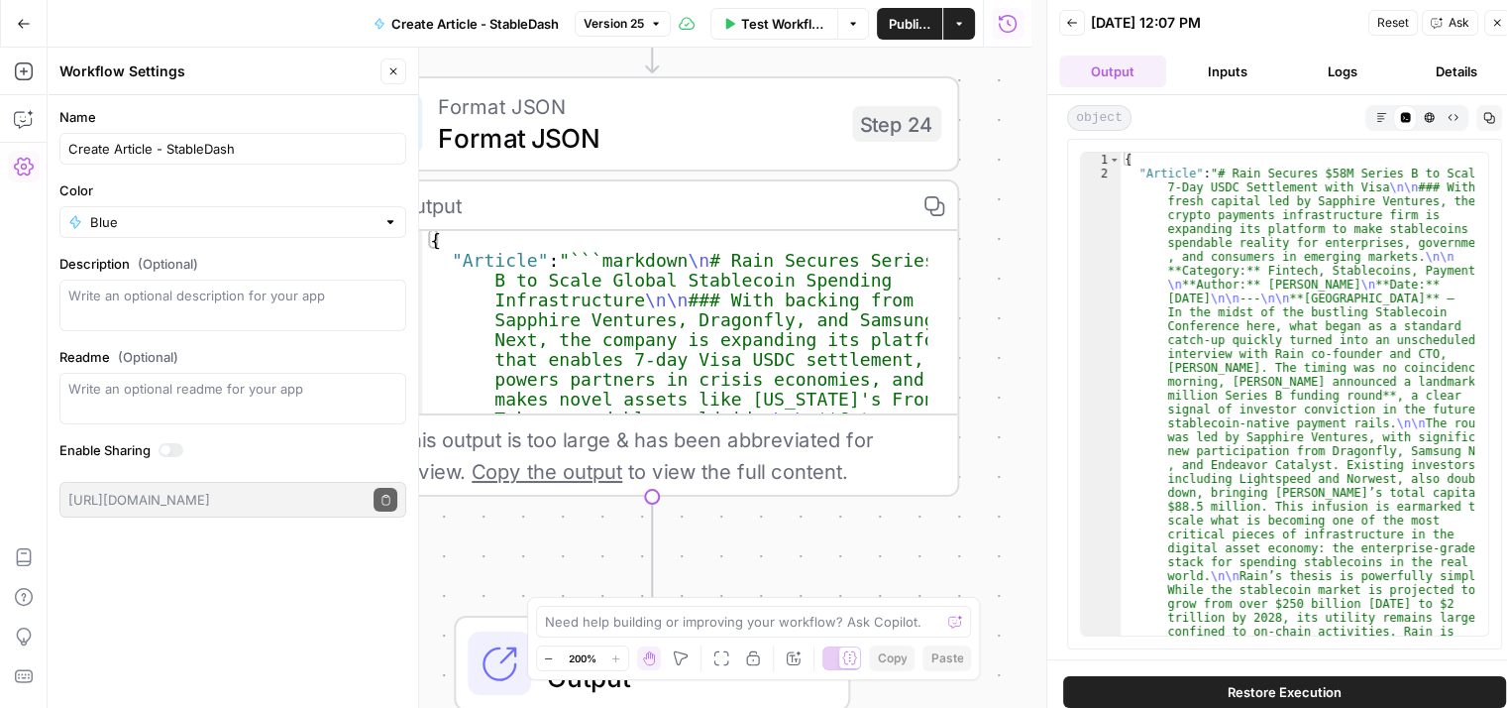
click at [1070, 19] on icon "button" at bounding box center [1072, 23] width 10 height 8
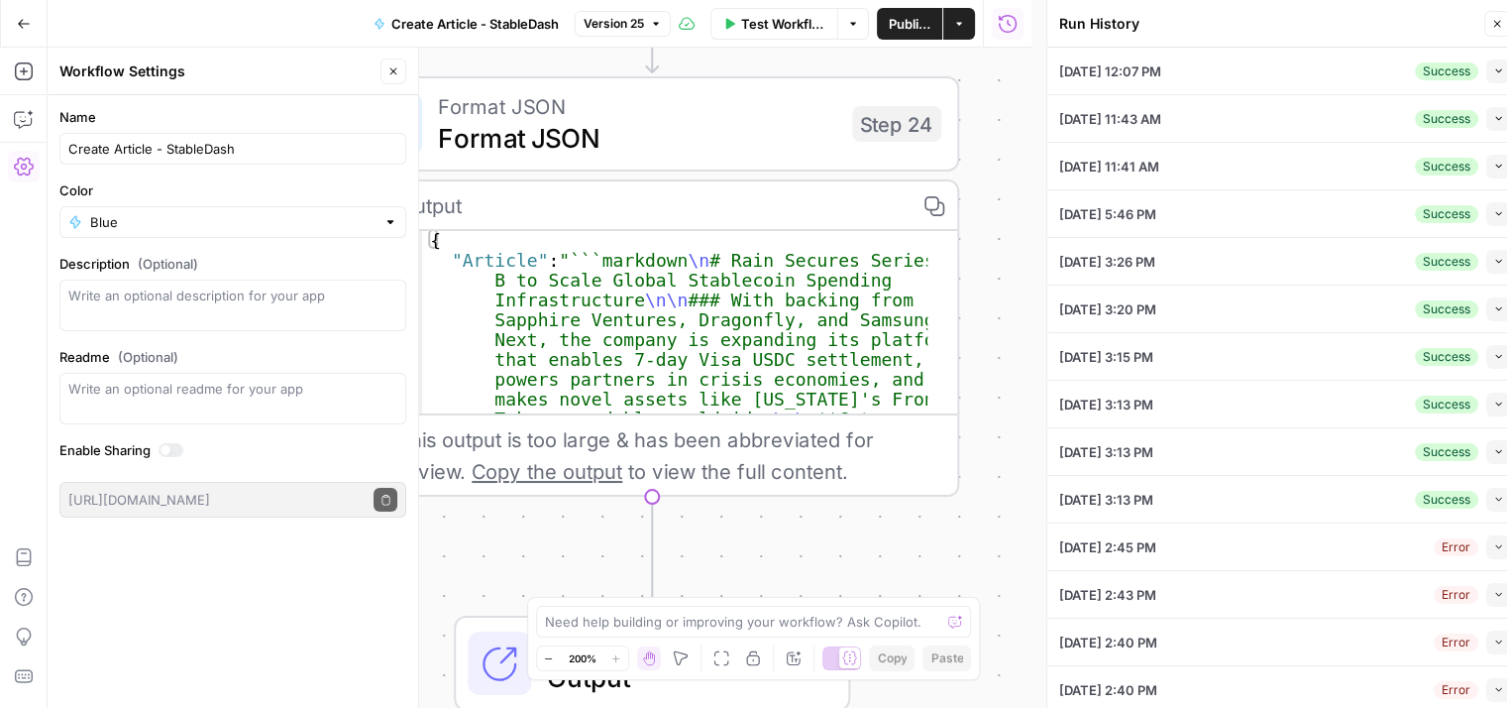
click at [1493, 72] on icon "button" at bounding box center [1498, 70] width 11 height 11
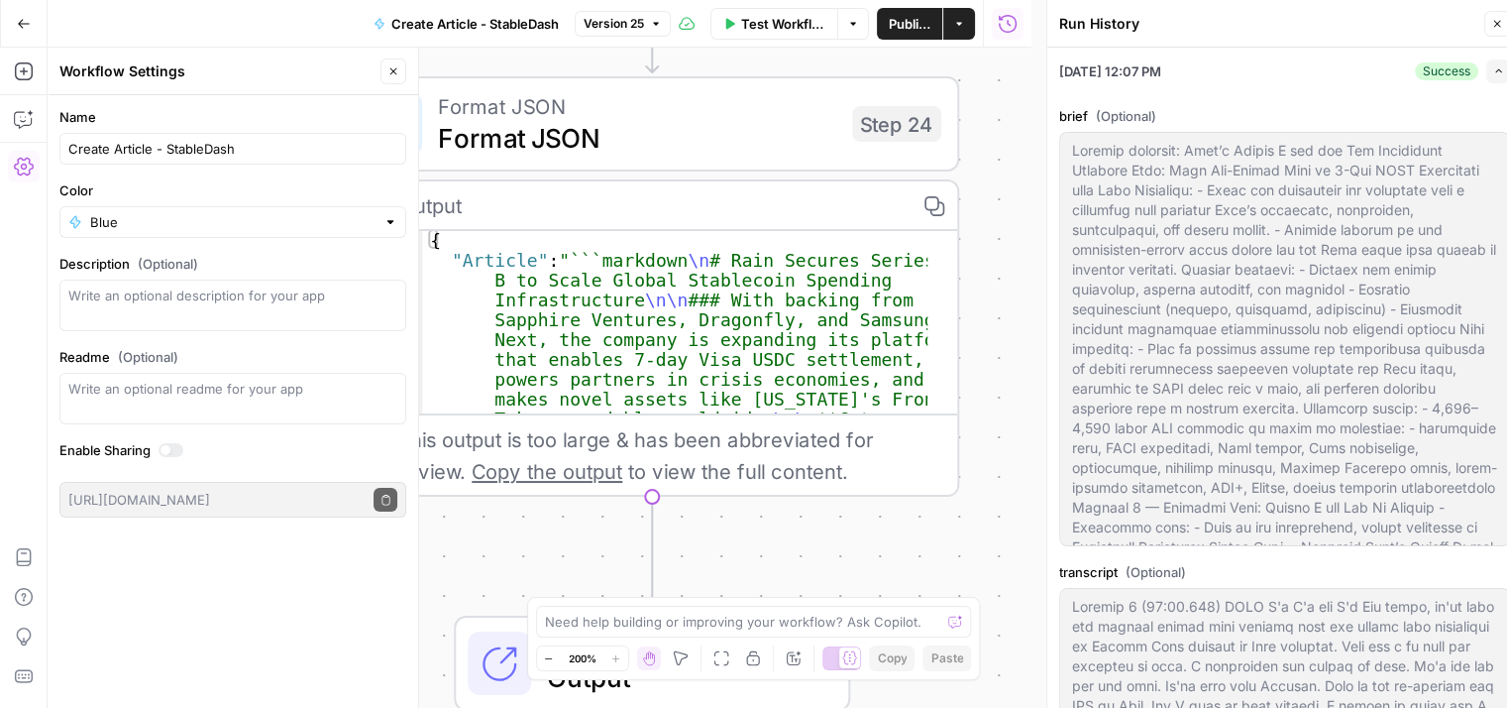
click at [1495, 72] on icon "button" at bounding box center [1498, 71] width 6 height 4
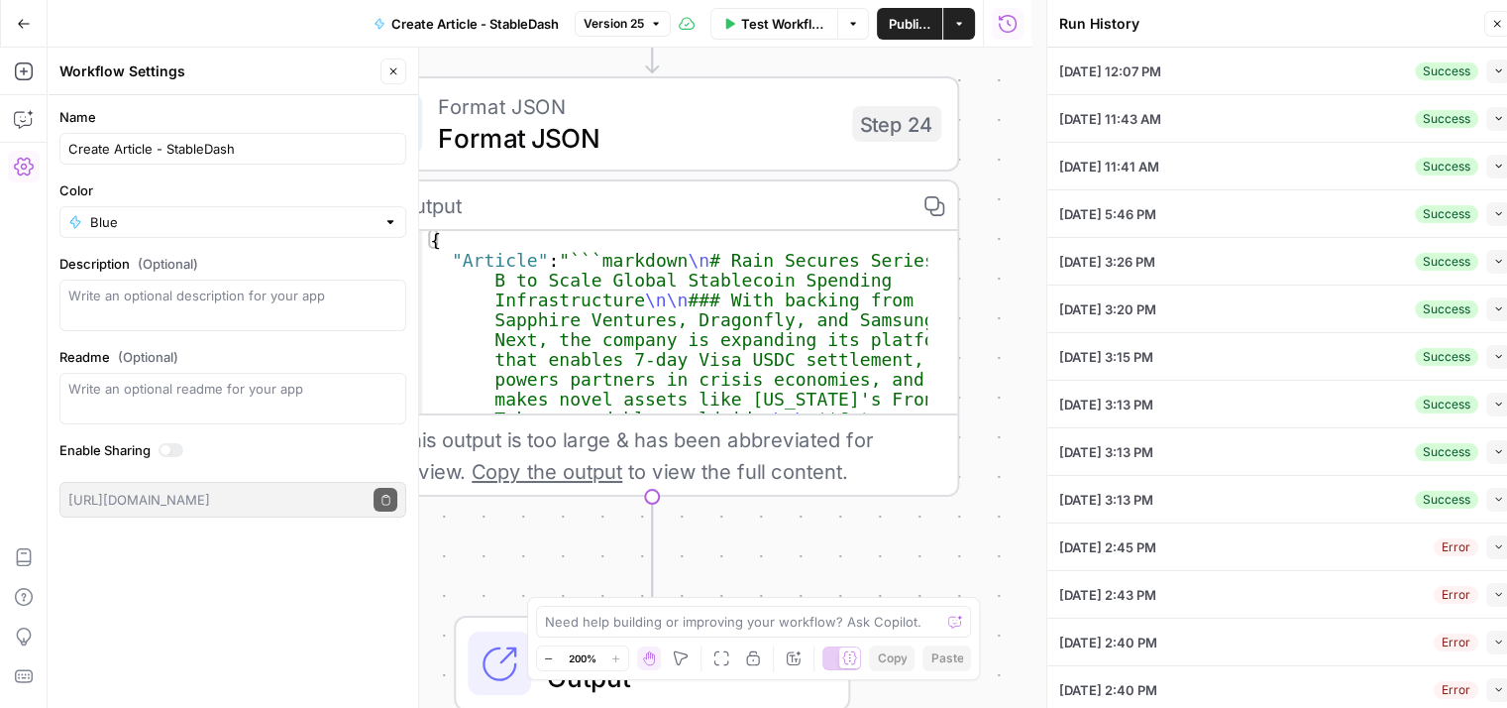
click at [1493, 72] on icon "button" at bounding box center [1498, 70] width 11 height 11
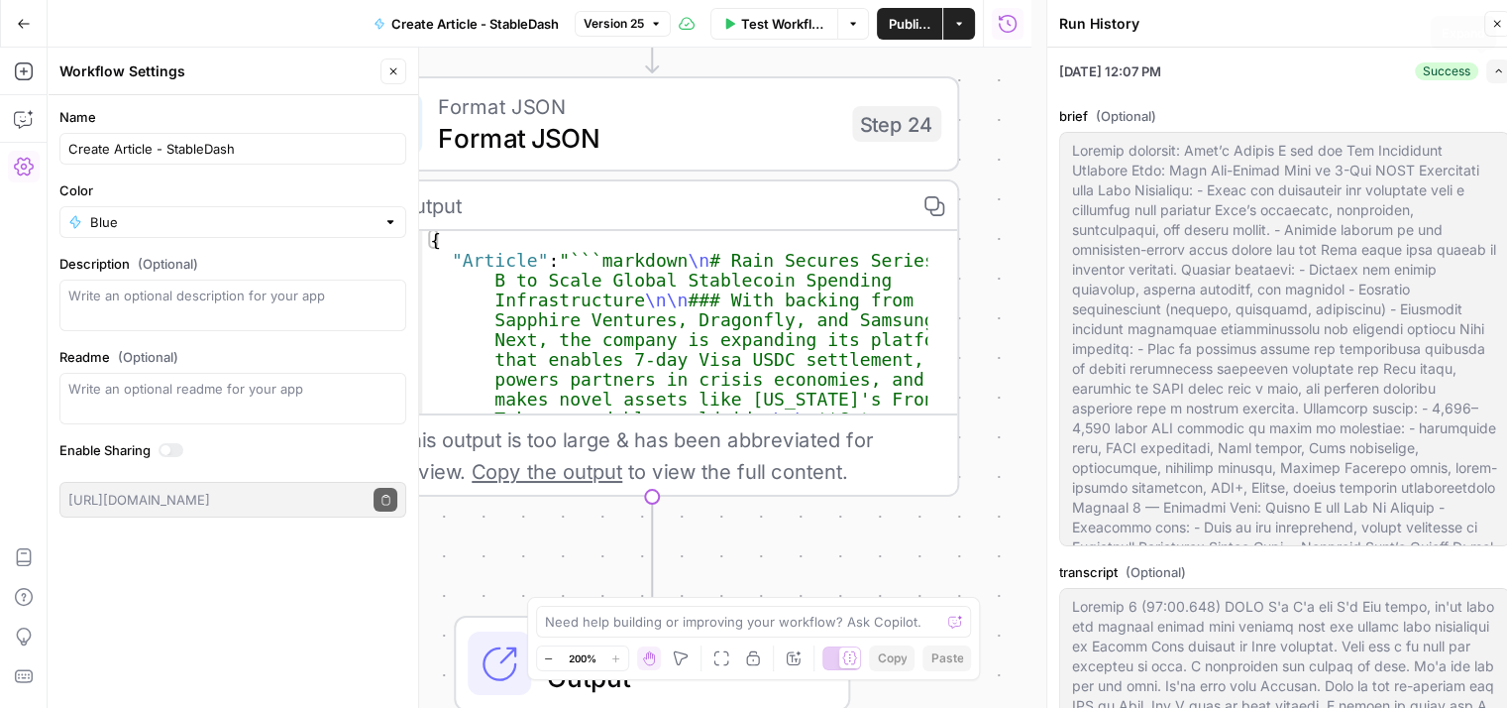
click at [1493, 74] on icon "button" at bounding box center [1498, 70] width 11 height 11
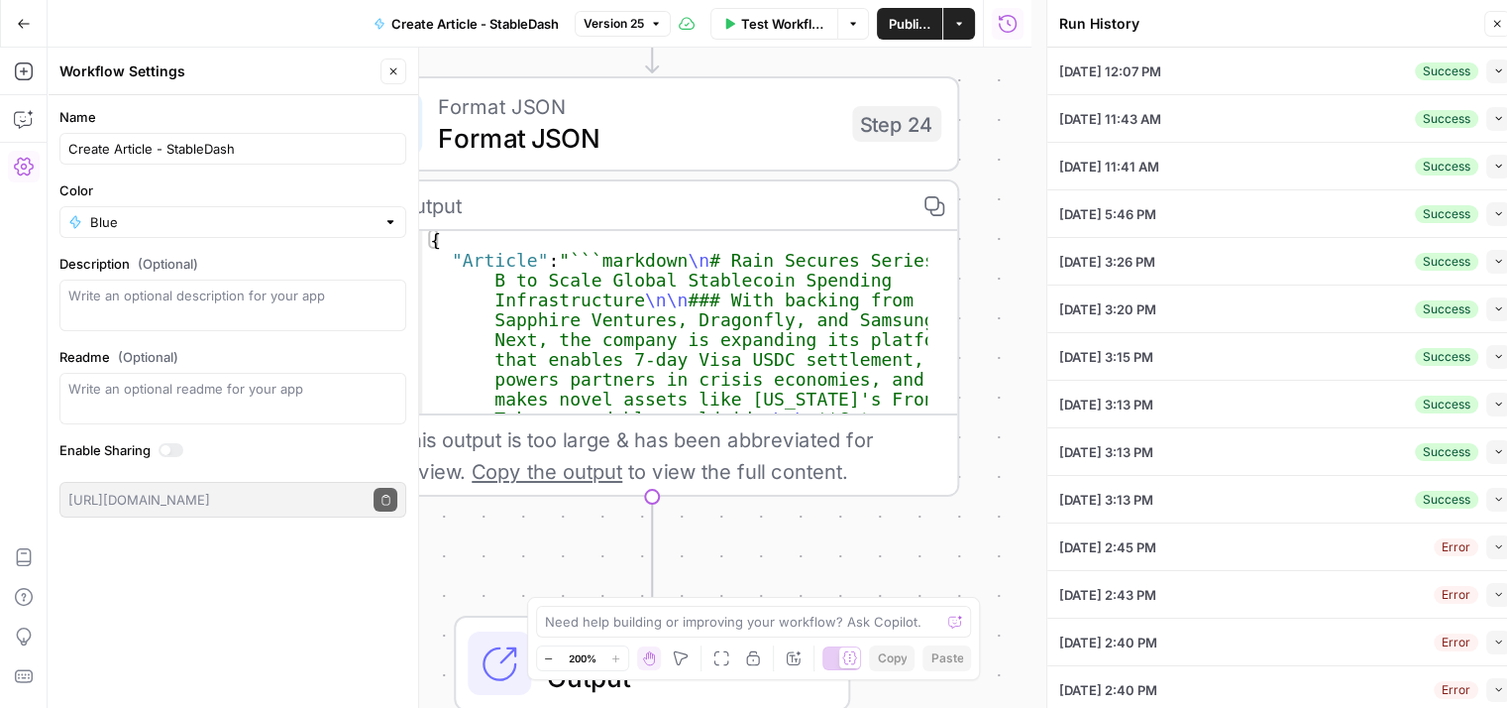
click at [1487, 79] on button "Collapse" at bounding box center [1499, 71] width 24 height 24
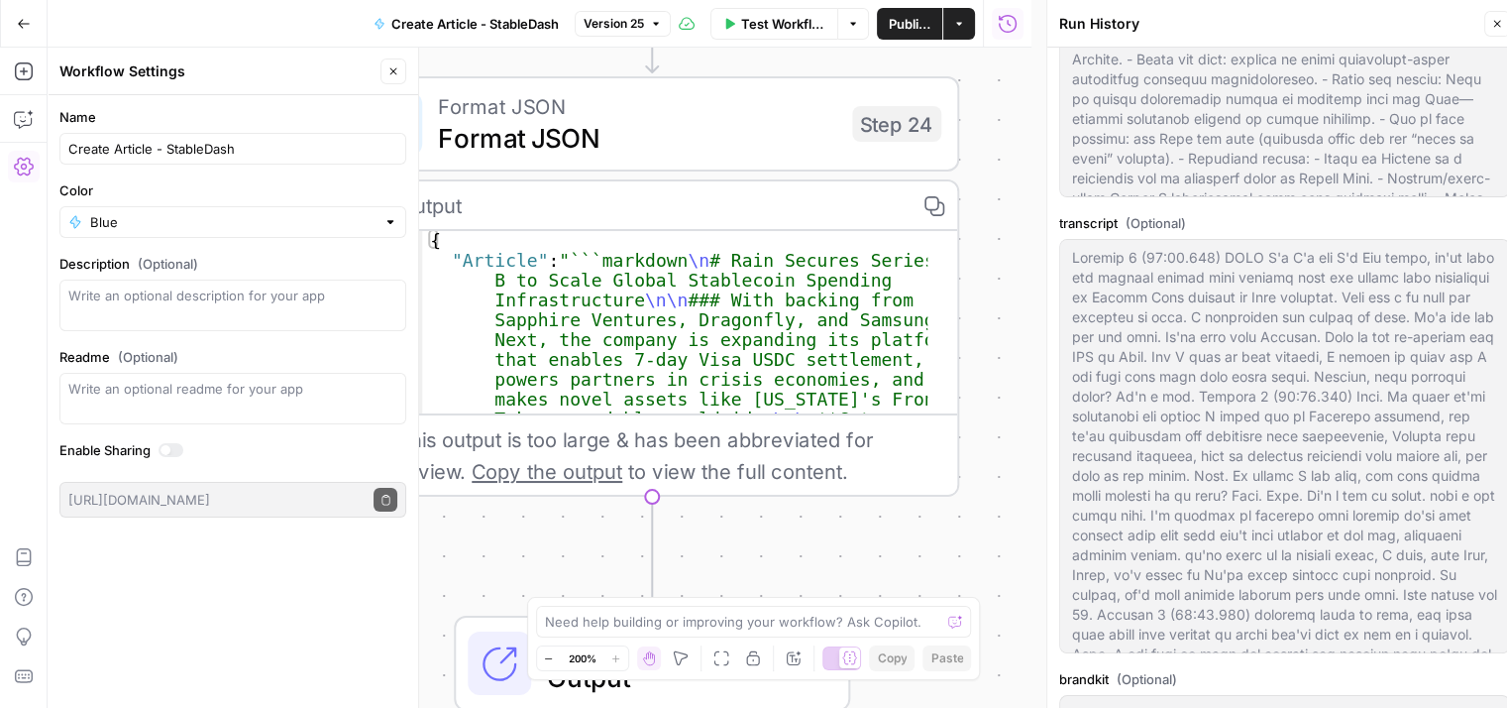
scroll to position [595, 0]
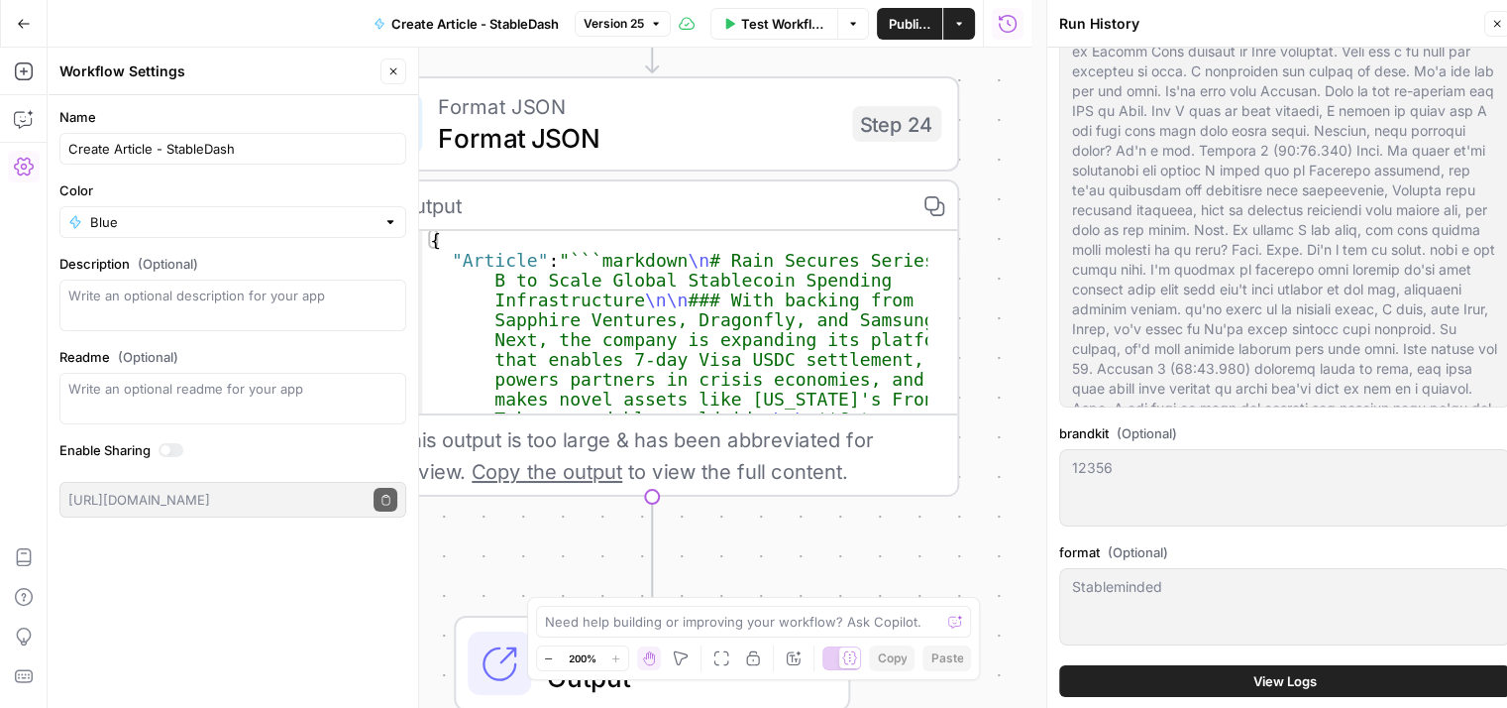
click at [1312, 692] on button "View Logs" at bounding box center [1284, 681] width 451 height 32
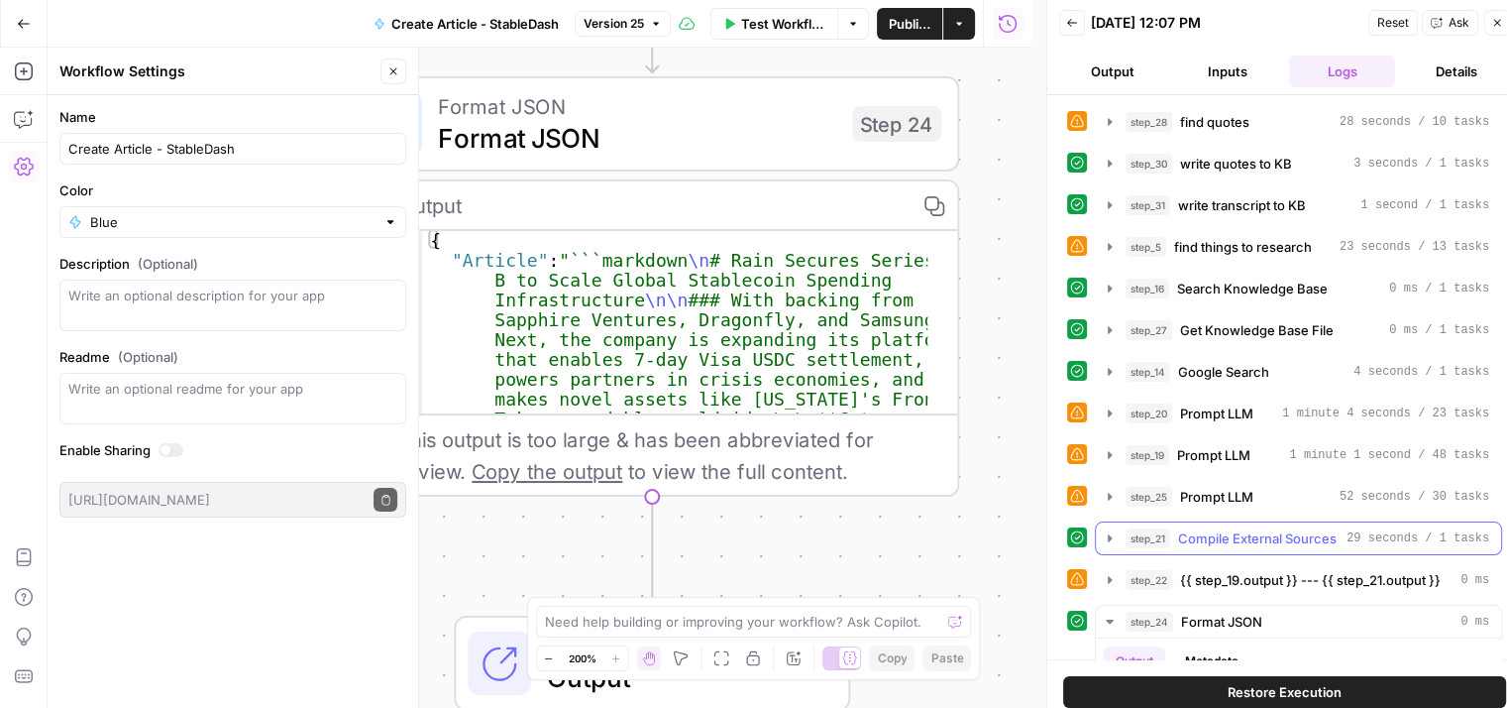
scroll to position [198, 0]
